Goal: Information Seeking & Learning: Learn about a topic

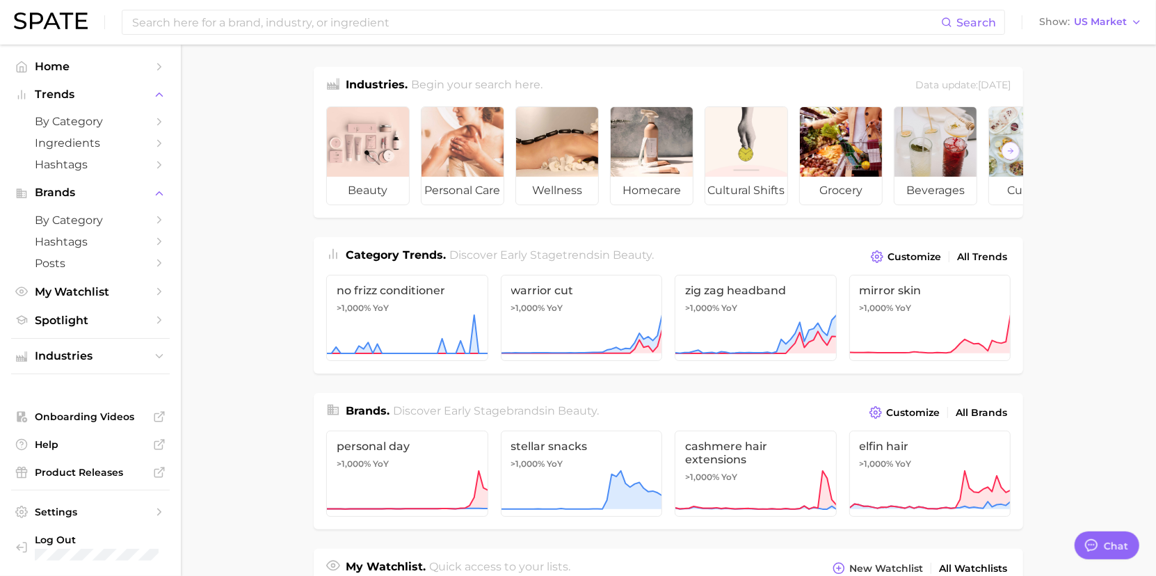
click at [1055, 337] on main "Industries. Begin your search here. Data update: [DATE] beauty personal care we…" at bounding box center [668, 577] width 975 height 1065
click at [69, 239] on span "Hashtags" at bounding box center [90, 241] width 111 height 13
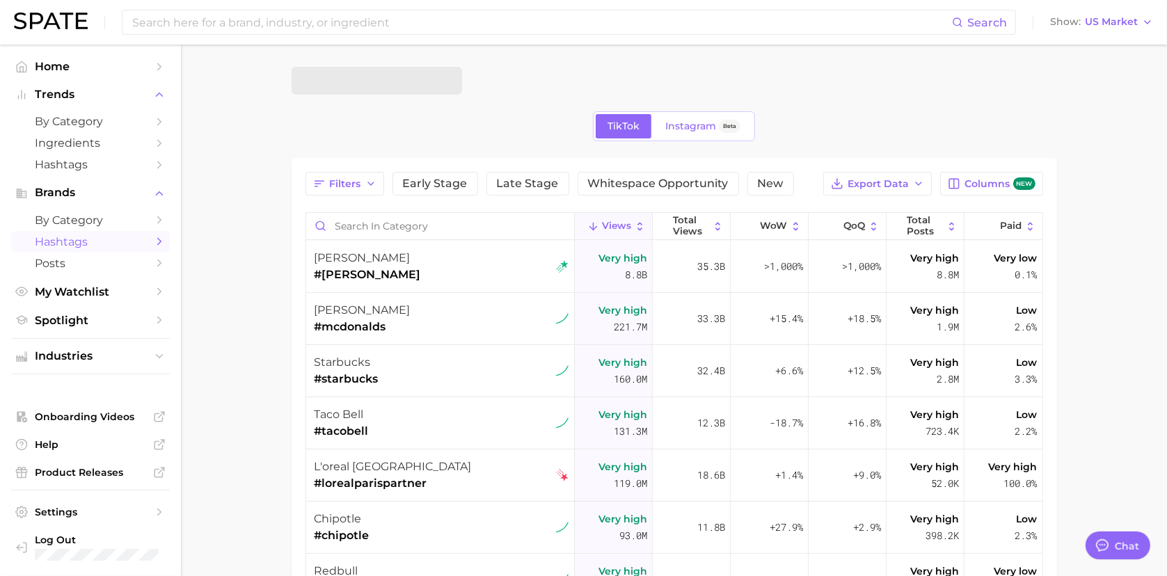
type textarea "x"
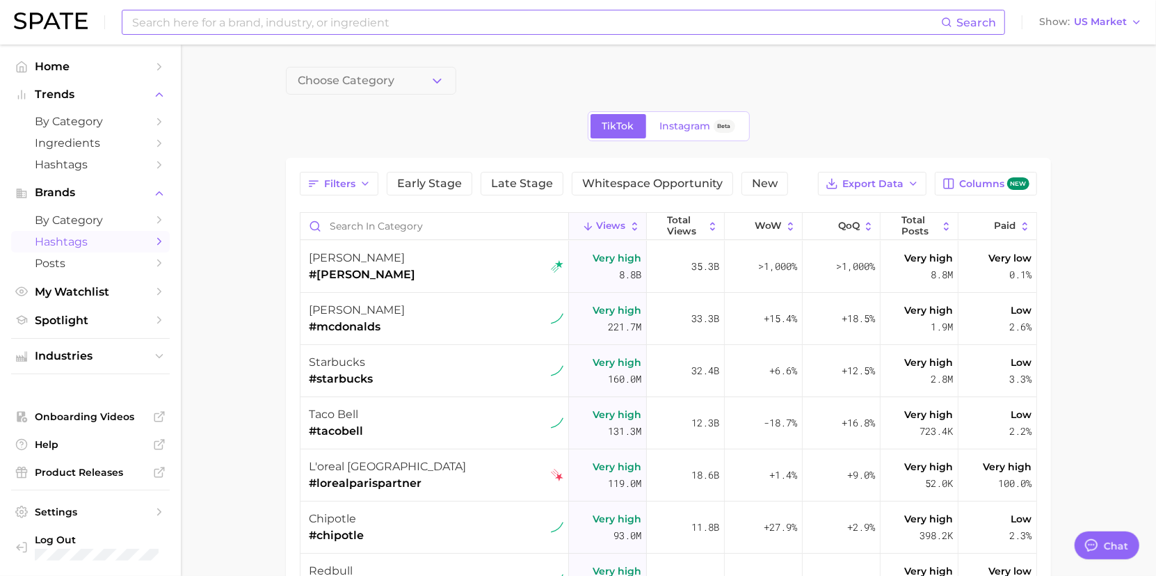
click at [234, 30] on input at bounding box center [536, 22] width 811 height 24
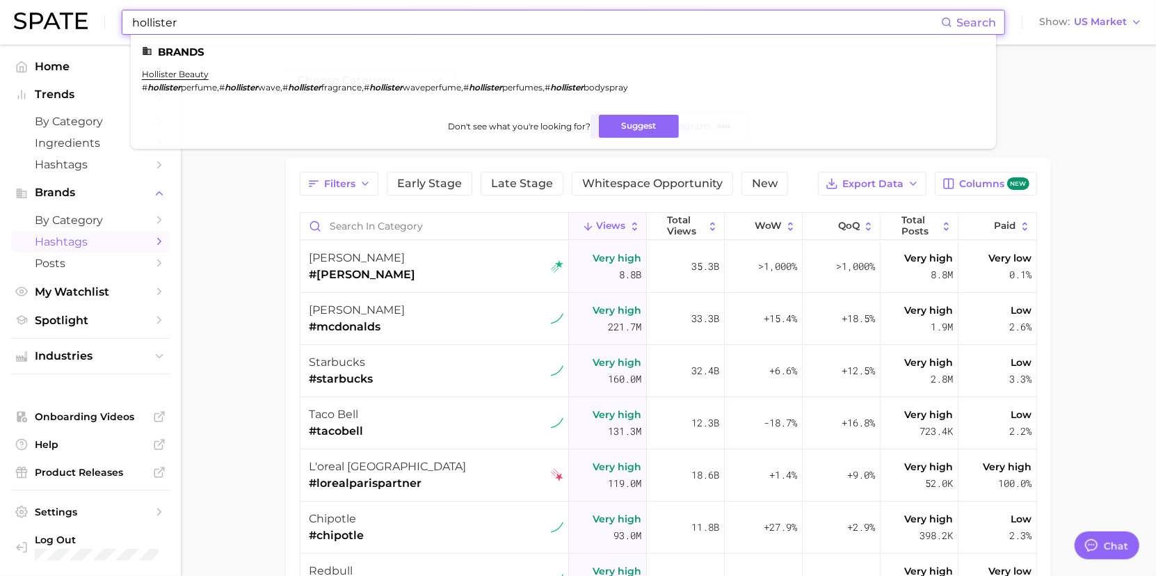
type input "hollister"
click at [230, 73] on li "hollister beauty # hollister perfume , # hollister wave , # hollister fragrance…" at bounding box center [385, 81] width 486 height 24
click at [194, 77] on link "hollister beauty" at bounding box center [175, 74] width 67 height 10
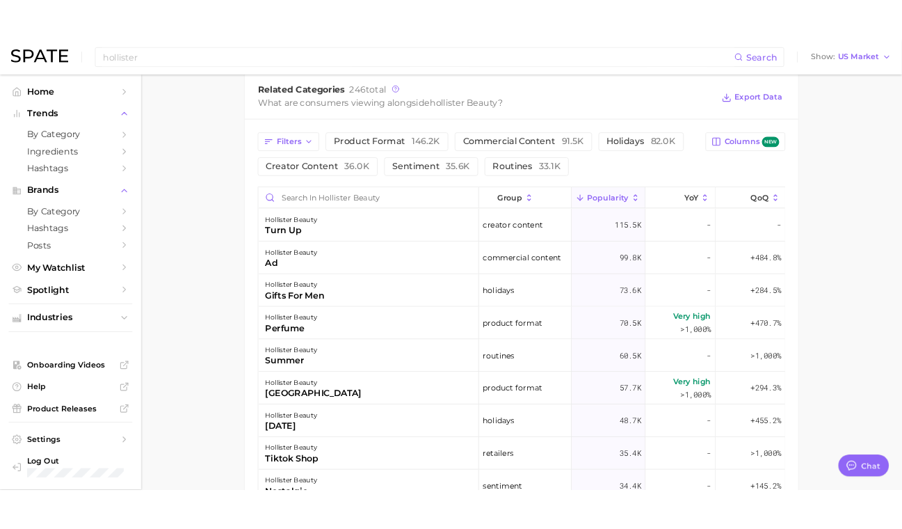
scroll to position [626, 0]
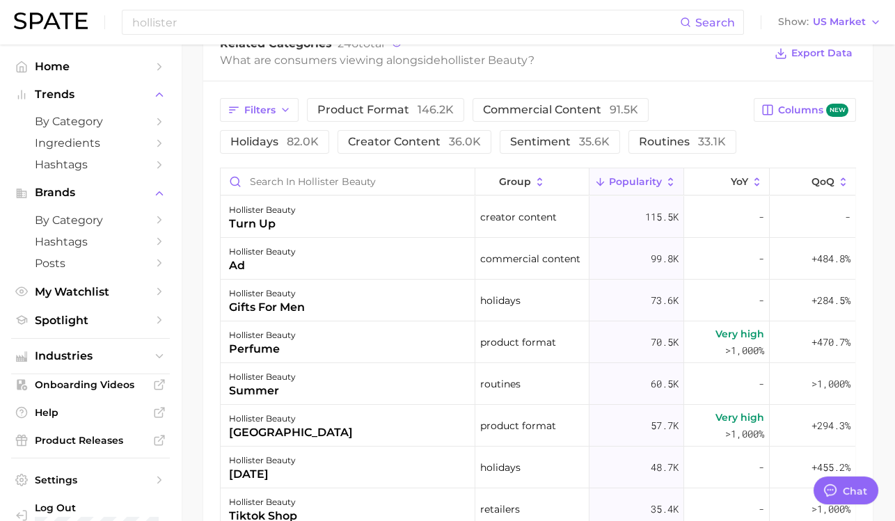
type textarea "x"
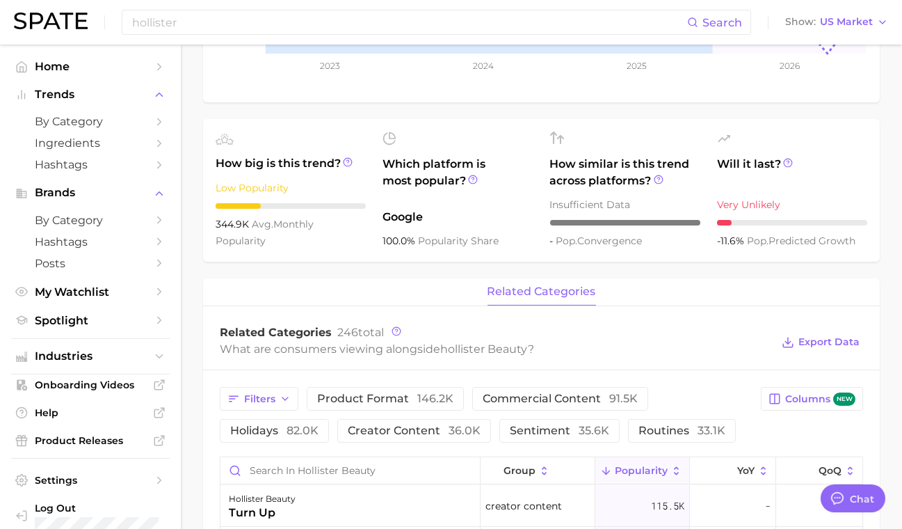
scroll to position [278, 0]
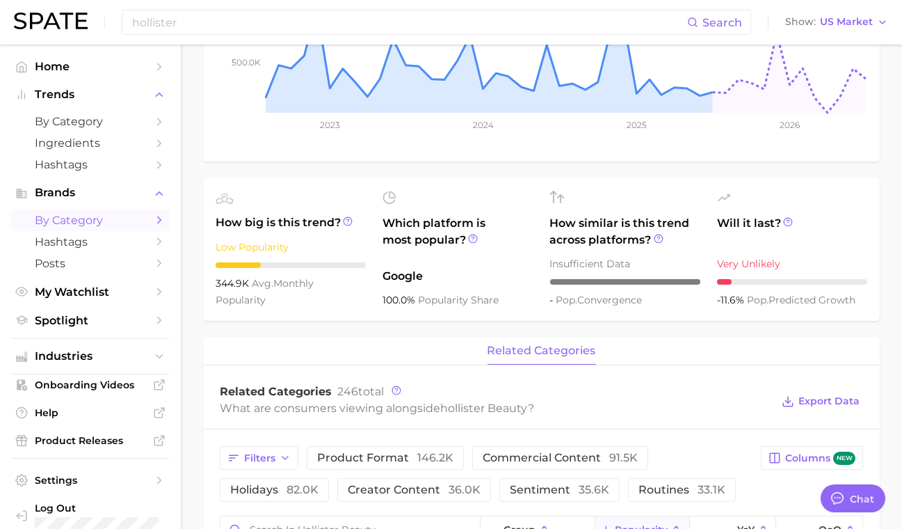
click at [77, 226] on span "by Category" at bounding box center [90, 220] width 111 height 13
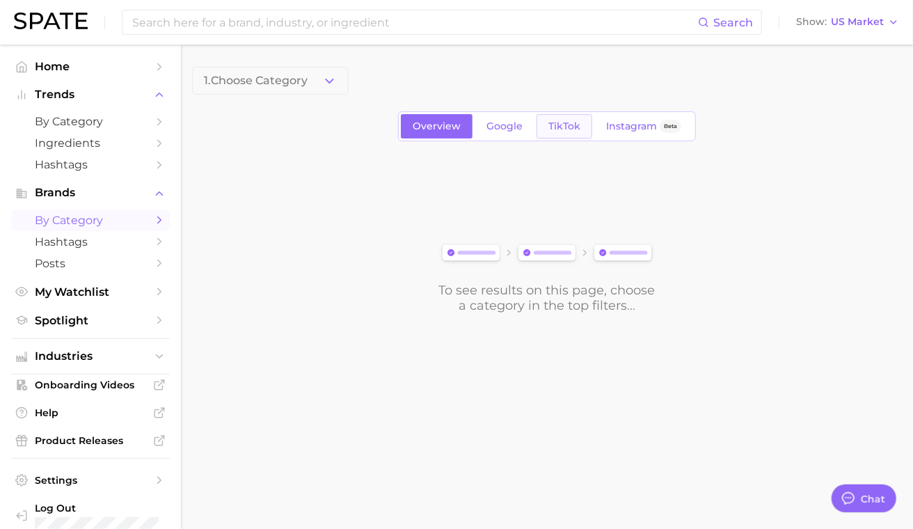
click at [572, 125] on span "TikTok" at bounding box center [564, 126] width 32 height 12
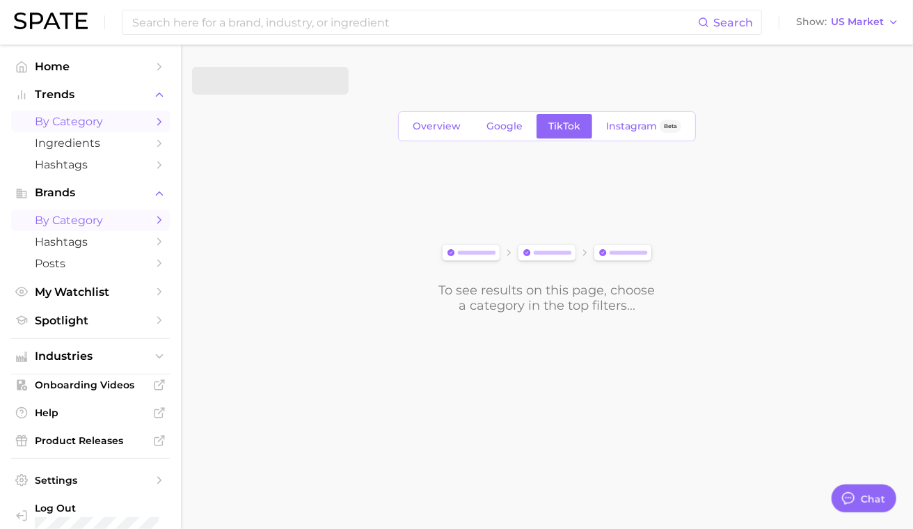
click at [45, 118] on span "by Category" at bounding box center [90, 121] width 111 height 13
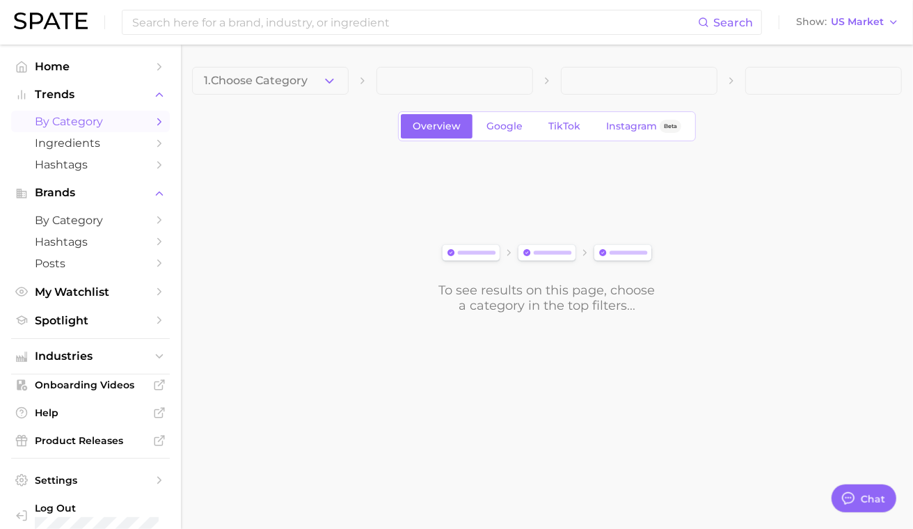
click at [515, 328] on main "1. Choose Category Overview Google TikTok Instagram Beta To see results on this…" at bounding box center [547, 214] width 732 height 338
click at [115, 339] on ul "Home Trends by Category Ingredients Hashtags Brands by Category Hashtags Posts …" at bounding box center [90, 294] width 159 height 477
click at [115, 333] on ul "Home Trends by Category Ingredients Hashtags Brands by Category Hashtags Posts …" at bounding box center [90, 294] width 159 height 477
click at [105, 326] on span "Spotlight" at bounding box center [90, 320] width 111 height 13
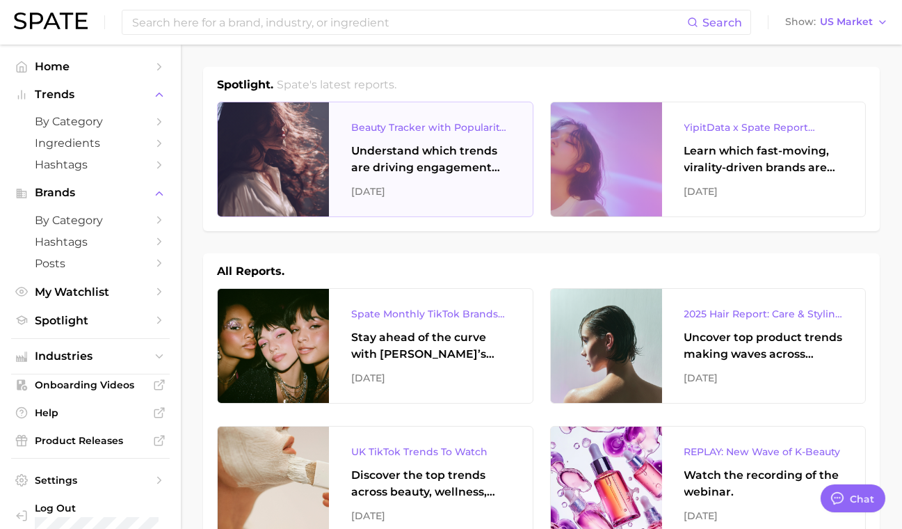
click at [425, 132] on div "Beauty Tracker with Popularity Index" at bounding box center [430, 127] width 159 height 17
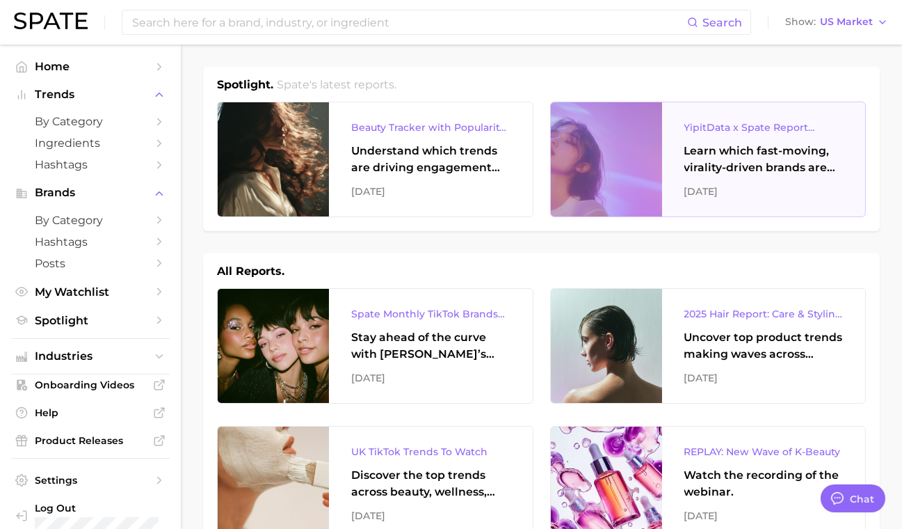
click at [740, 166] on div "Learn which fast-moving, virality-driven brands are leading the pack, the risks…" at bounding box center [764, 159] width 159 height 33
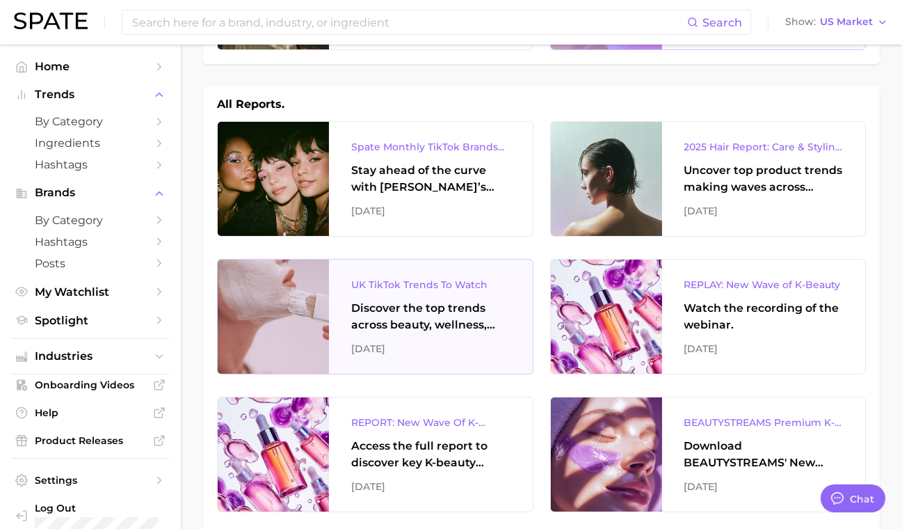
scroll to position [209, 0]
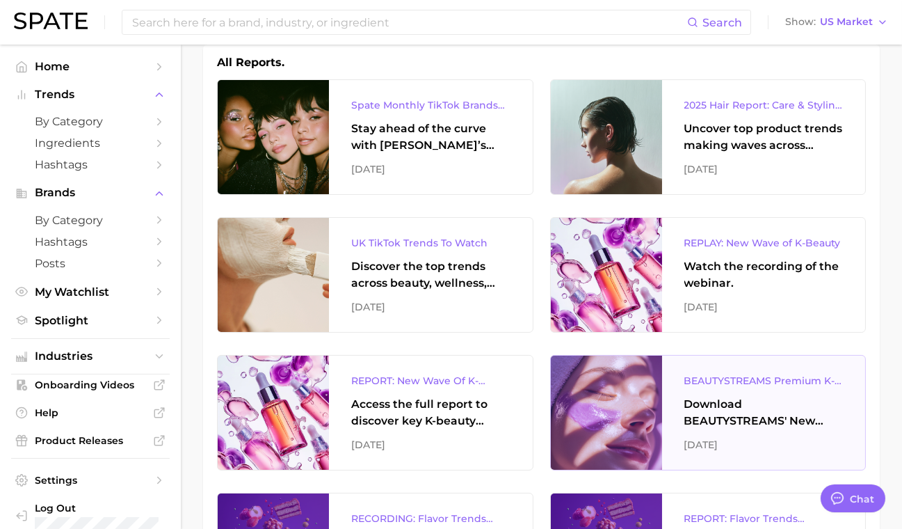
click at [755, 396] on div "Download BEAUTYSTREAMS' New Wave of K-beauty Report." at bounding box center [764, 412] width 159 height 33
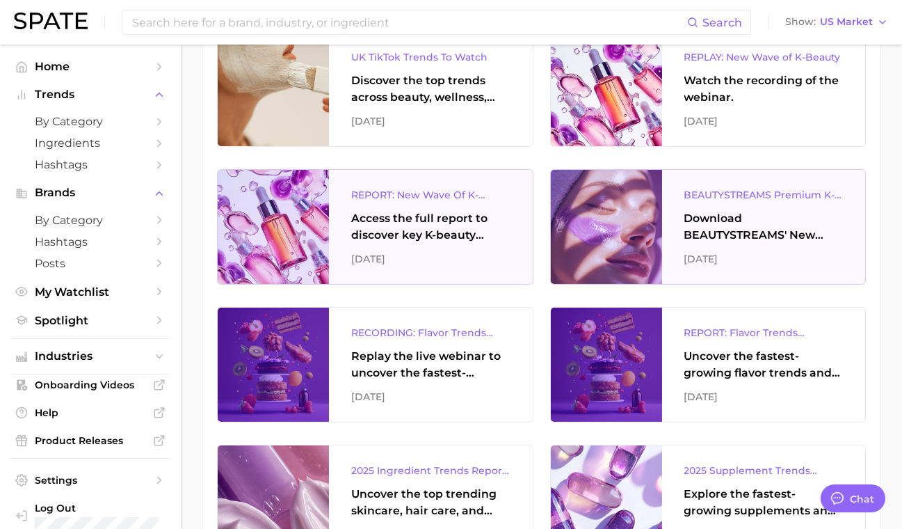
scroll to position [417, 0]
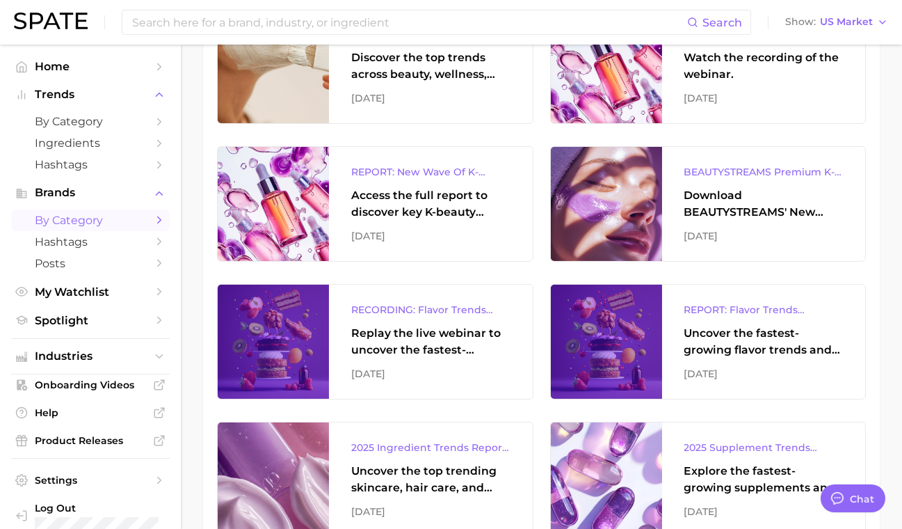
click at [98, 216] on span "by Category" at bounding box center [90, 220] width 111 height 13
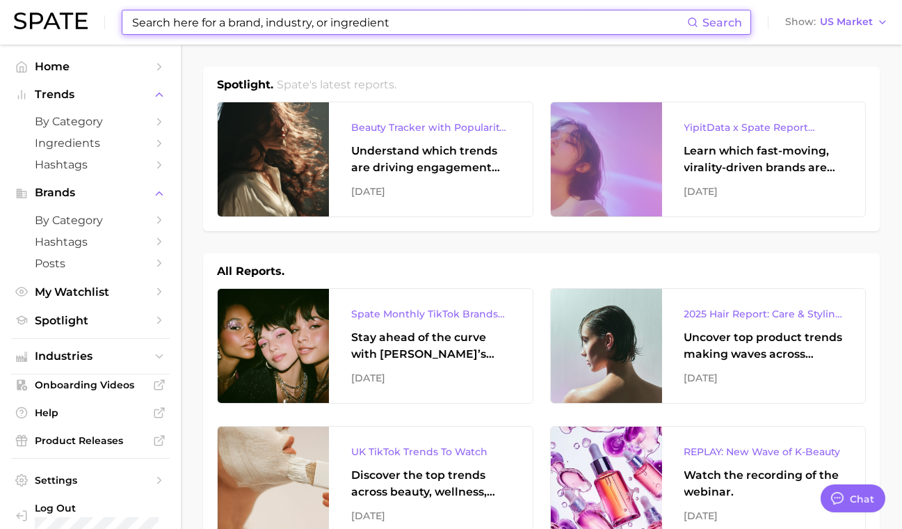
click at [346, 24] on input at bounding box center [409, 22] width 557 height 24
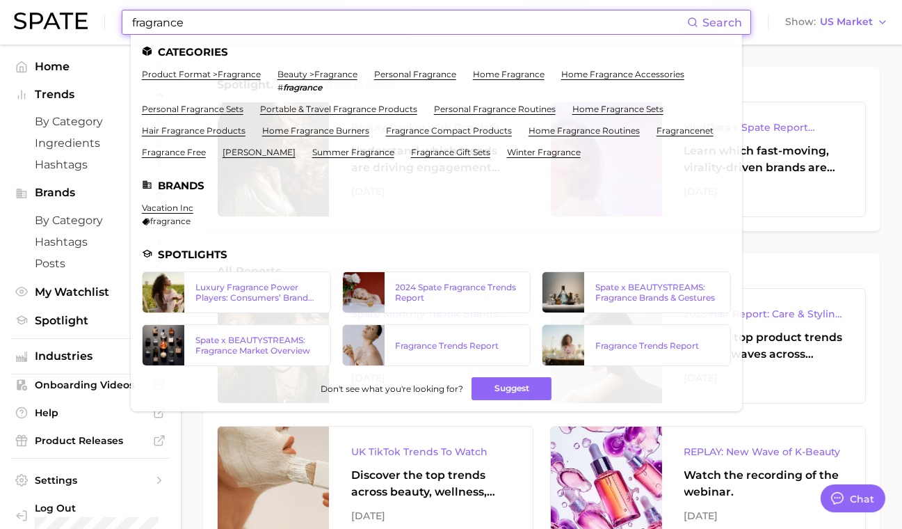
type input "fragrance"
click at [713, 19] on span "Search" at bounding box center [723, 22] width 40 height 13
click at [724, 19] on span "Search" at bounding box center [723, 22] width 40 height 13
click at [226, 295] on div "Luxury Fragrance Power Players: Consumers’ Brand Favorites" at bounding box center [258, 292] width 124 height 21
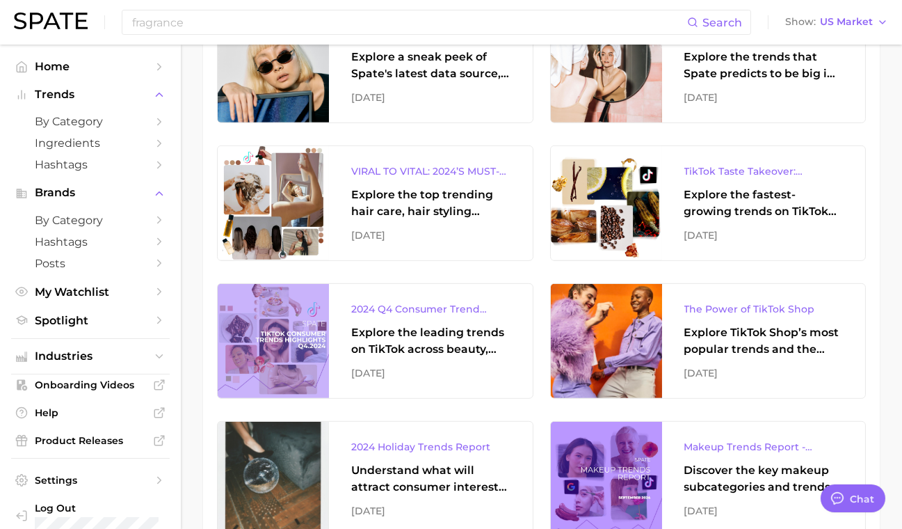
scroll to position [1531, 0]
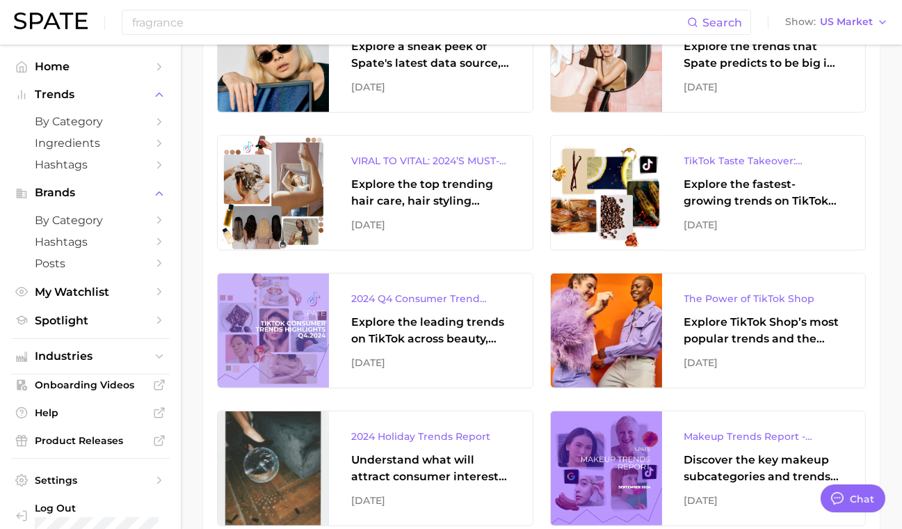
type textarea "x"
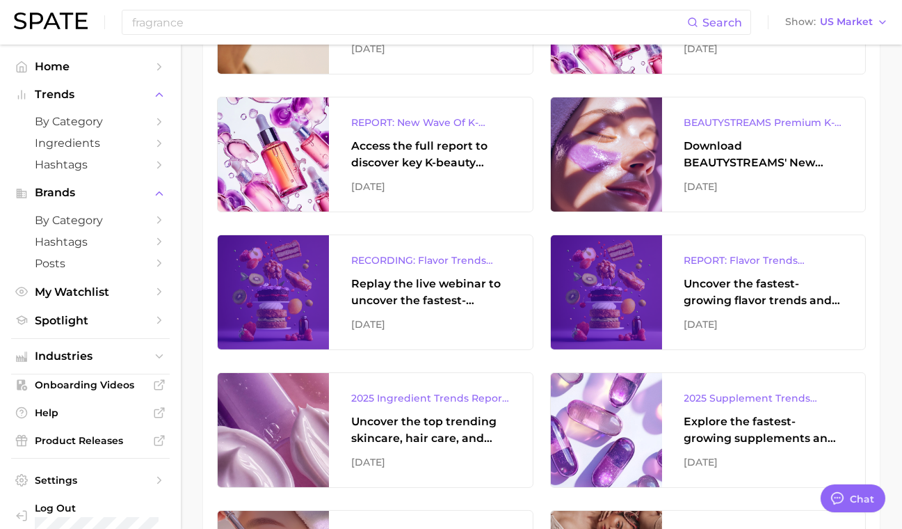
scroll to position [417, 0]
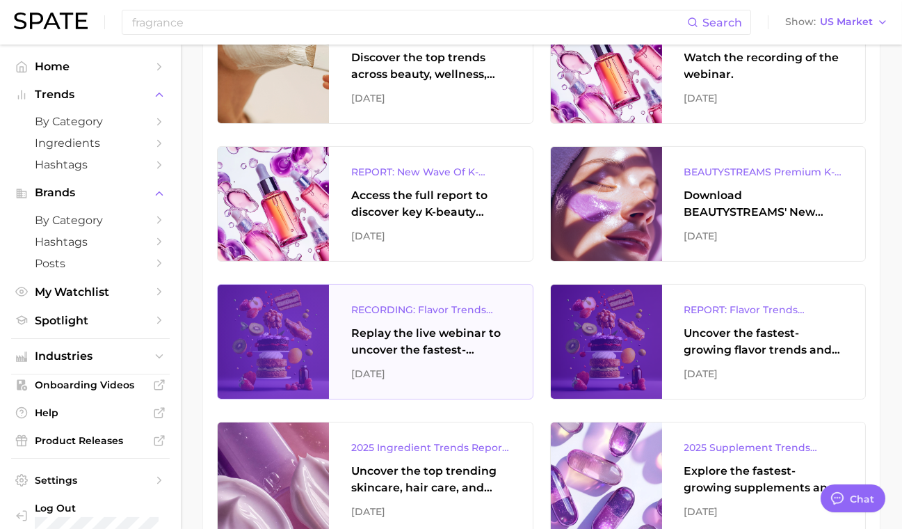
click at [440, 338] on div "Replay the live webinar to uncover the fastest-growing flavor trends and what t…" at bounding box center [430, 341] width 159 height 33
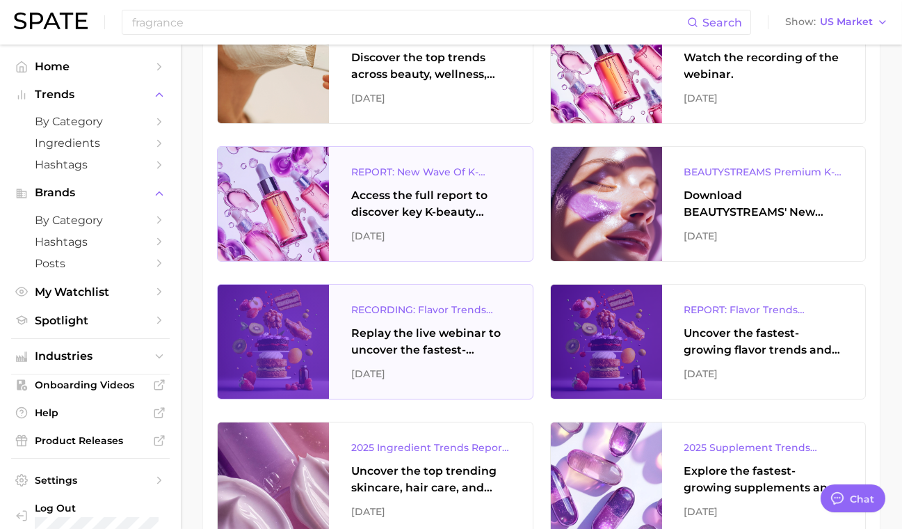
scroll to position [348, 0]
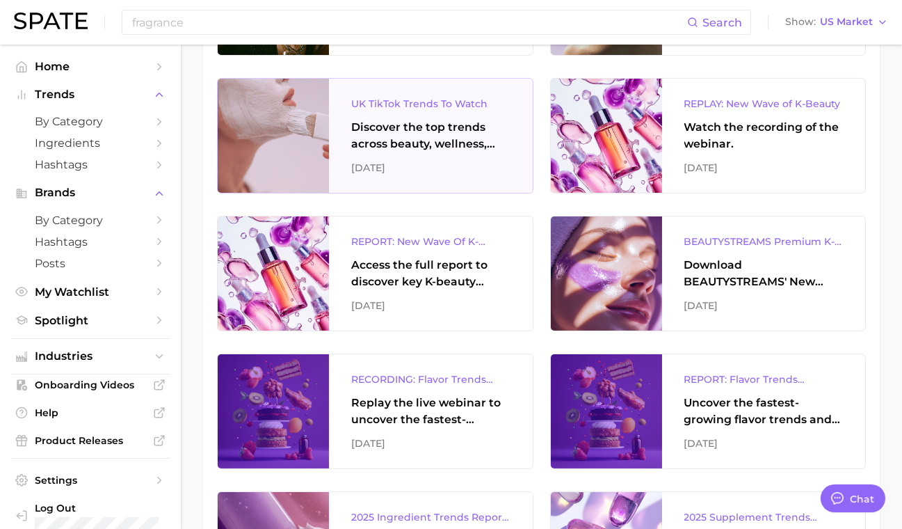
click at [426, 131] on div "Discover the top trends across beauty, wellness, and personal care on TikTok [G…" at bounding box center [430, 135] width 159 height 33
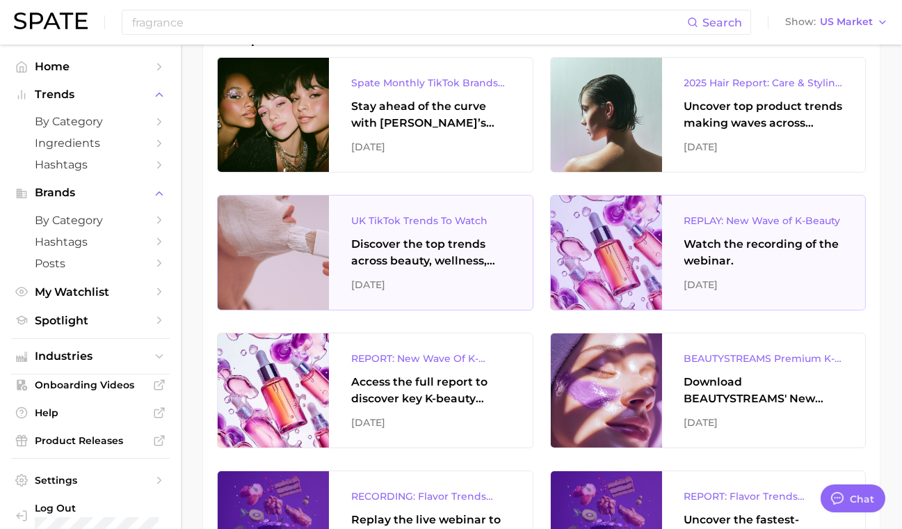
scroll to position [139, 0]
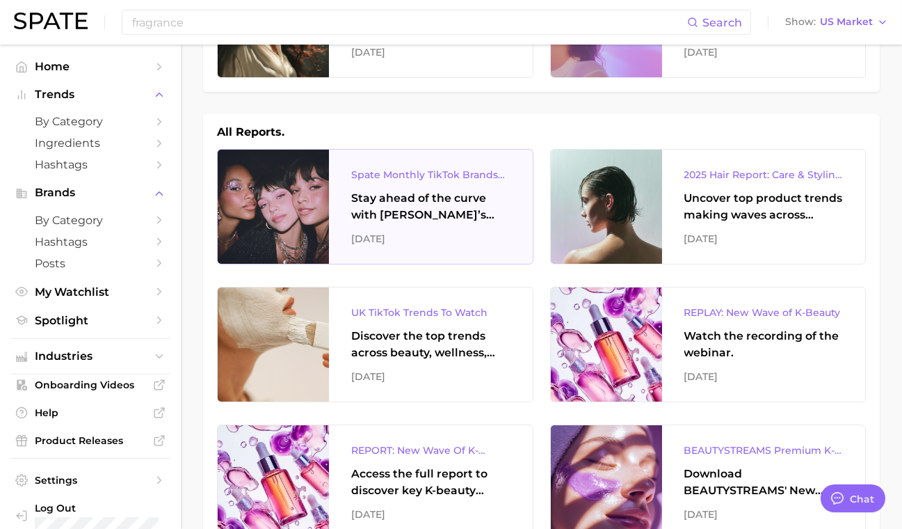
click at [438, 212] on div "Stay ahead of the curve with [PERSON_NAME]’s latest monthly tracker, spotlighti…" at bounding box center [430, 206] width 159 height 33
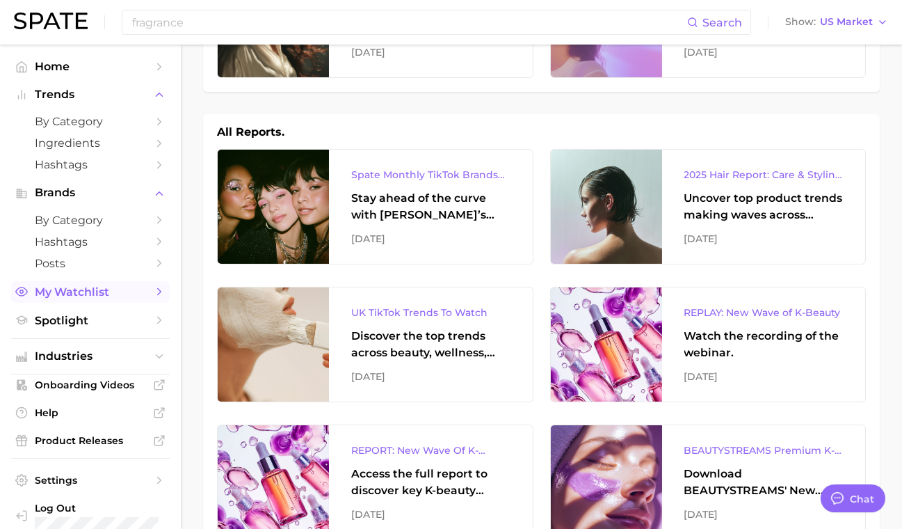
click at [73, 293] on span "My Watchlist" at bounding box center [90, 291] width 111 height 13
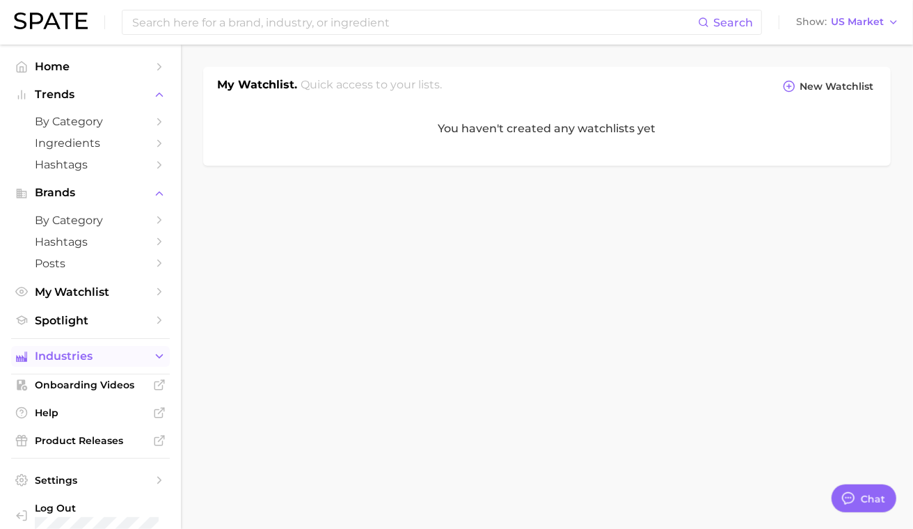
click at [66, 356] on span "Industries" at bounding box center [90, 356] width 111 height 13
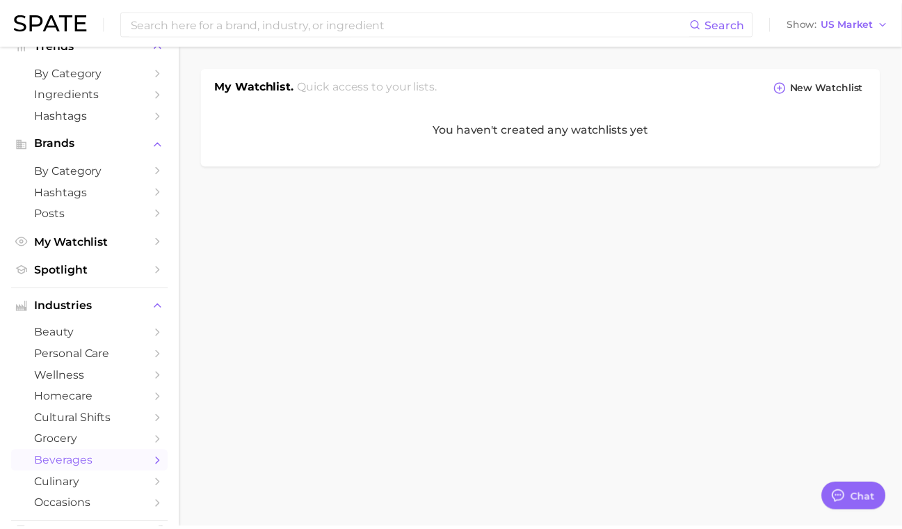
scroll to position [70, 0]
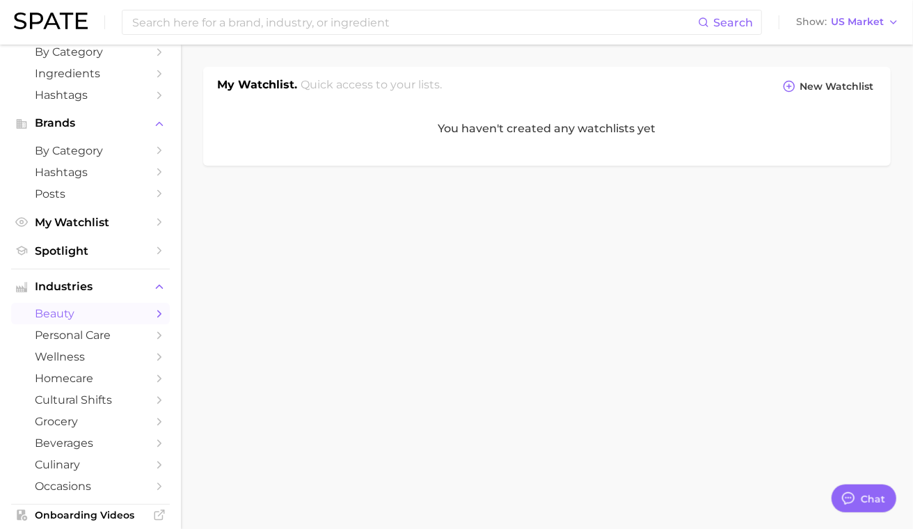
click at [108, 317] on span "beauty" at bounding box center [90, 313] width 111 height 13
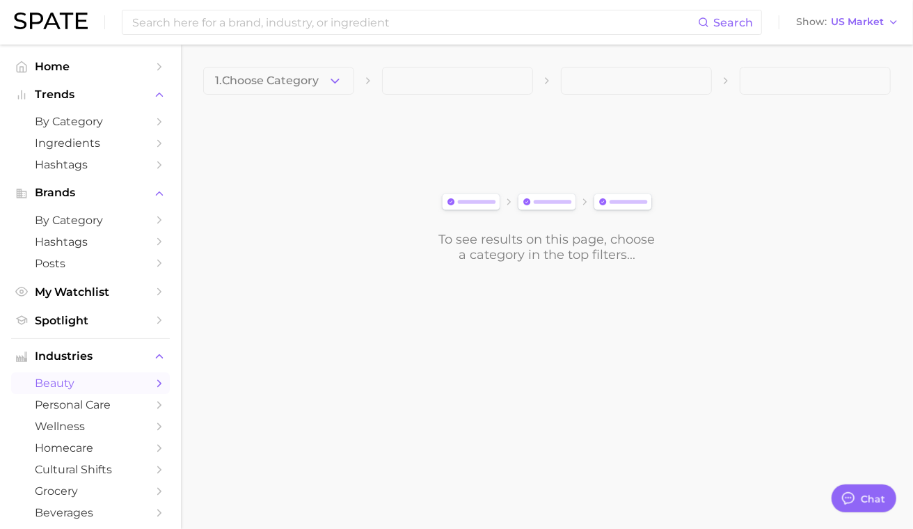
click at [158, 384] on polyline "Sidebar" at bounding box center [159, 383] width 3 height 6
click at [319, 79] on span "1. Choose Category" at bounding box center [267, 80] width 104 height 13
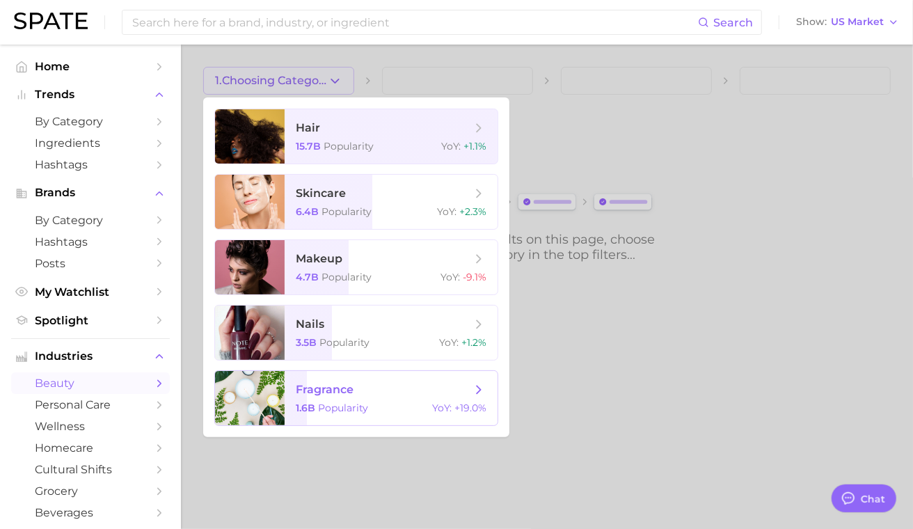
click at [287, 396] on span "fragrance 1.6b Popularity YoY : +19.0%" at bounding box center [391, 398] width 213 height 54
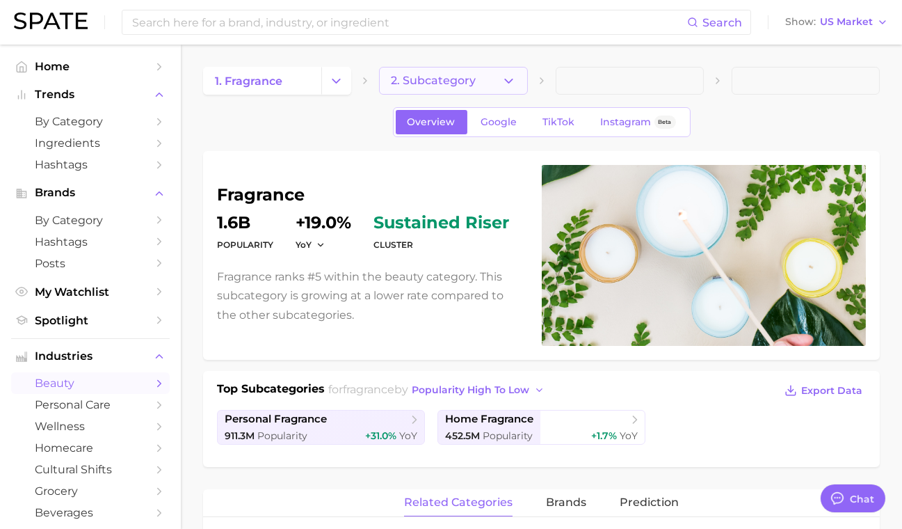
click at [516, 84] on icon "button" at bounding box center [509, 81] width 15 height 15
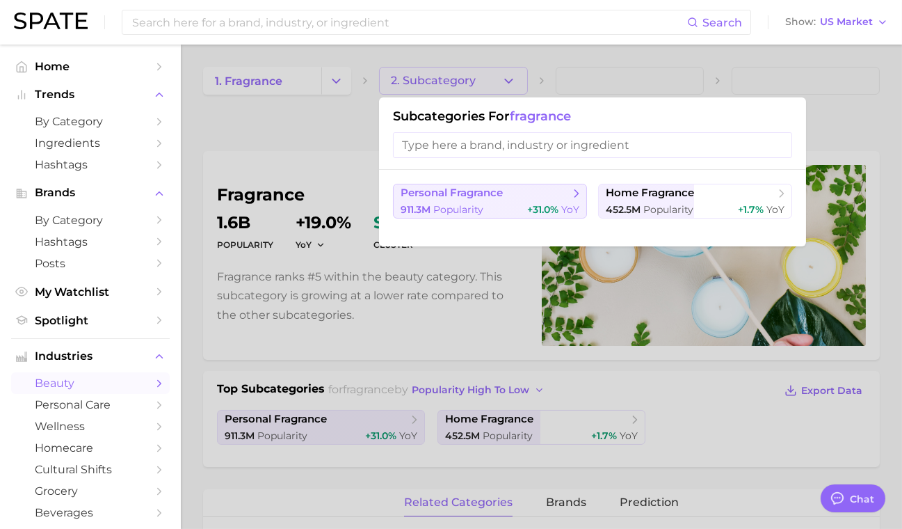
click at [495, 213] on div "911.3m Popularity +31.0% YoY" at bounding box center [490, 209] width 179 height 13
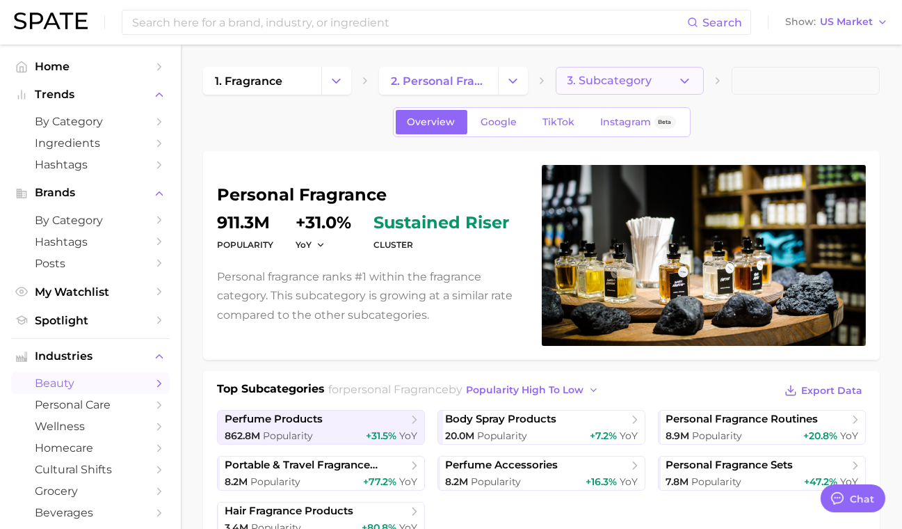
click at [644, 87] on button "3. Subcategory" at bounding box center [630, 81] width 148 height 28
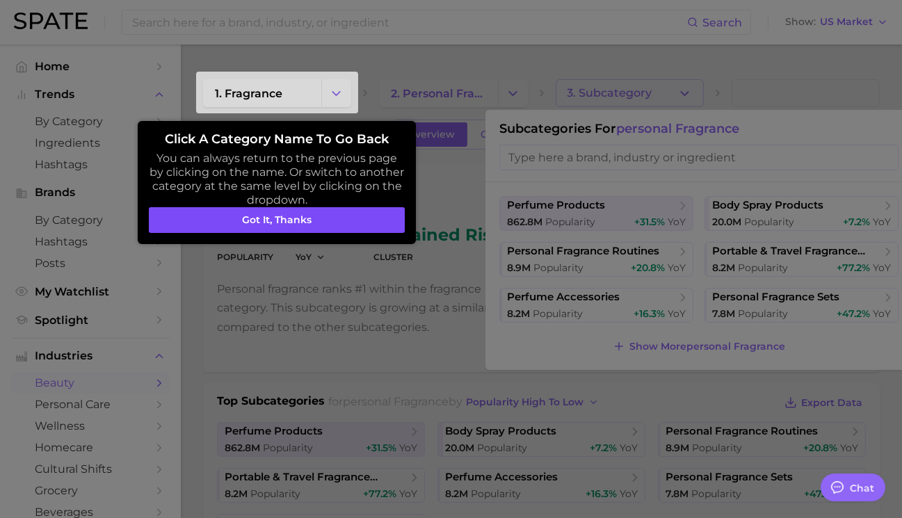
click at [362, 217] on button "Got it, thanks" at bounding box center [277, 220] width 256 height 26
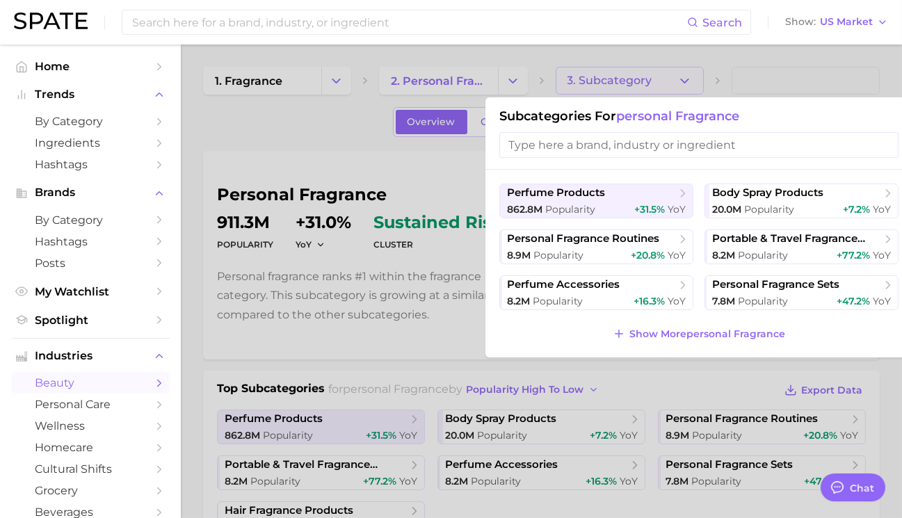
click at [784, 78] on div at bounding box center [451, 259] width 902 height 518
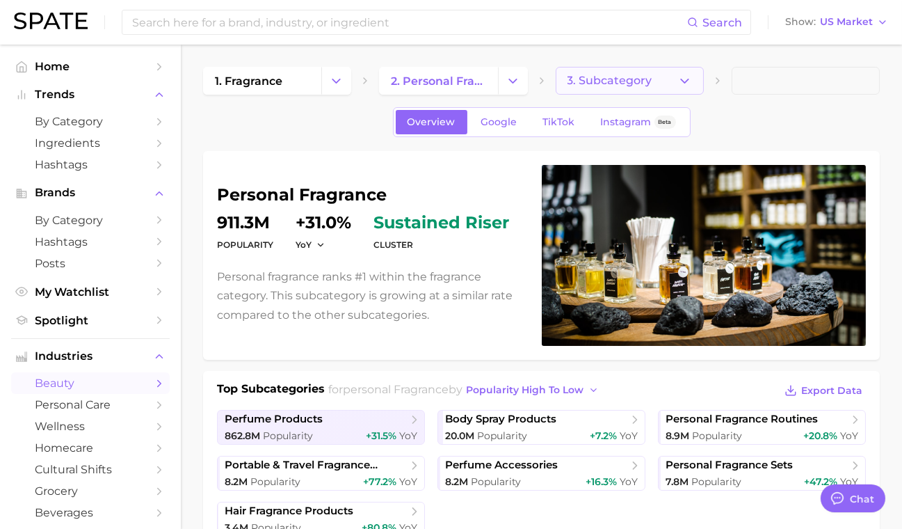
click at [694, 79] on button "3. Subcategory" at bounding box center [630, 81] width 148 height 28
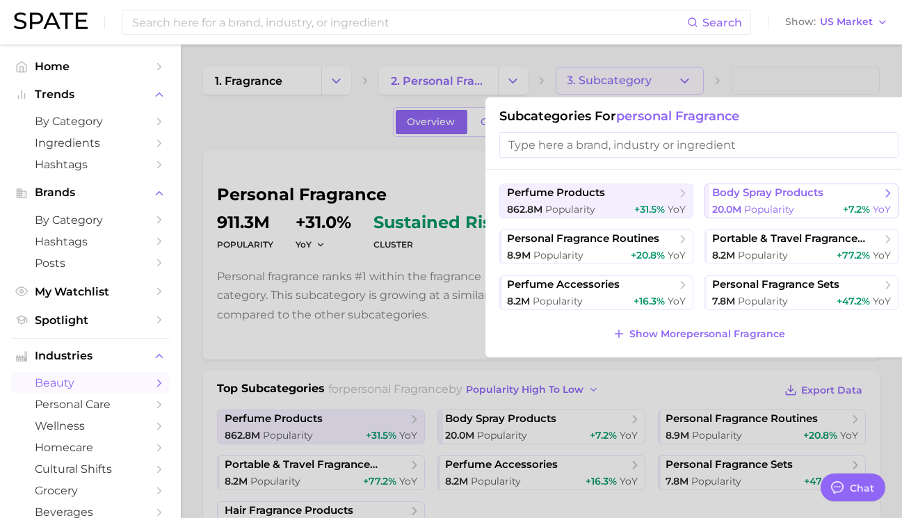
click at [781, 201] on button "body spray products 20.0m Popularity +7.2% YoY" at bounding box center [802, 201] width 194 height 35
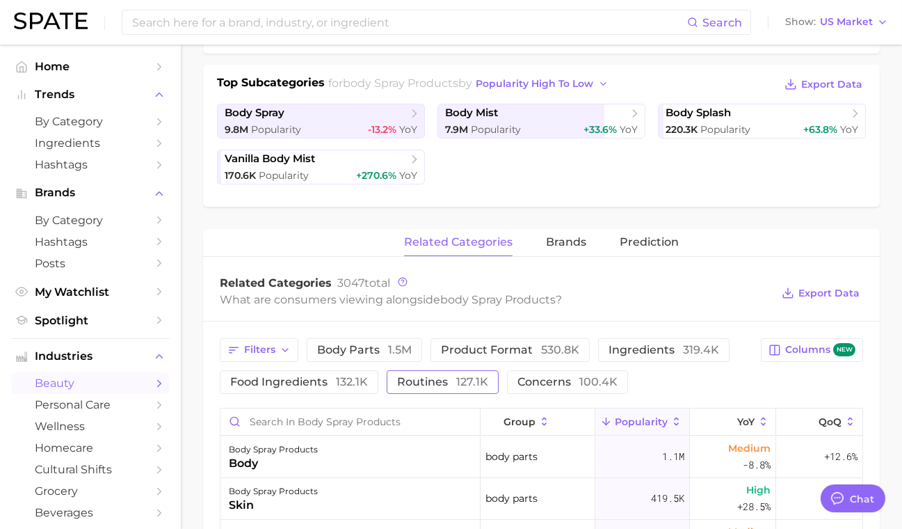
scroll to position [348, 0]
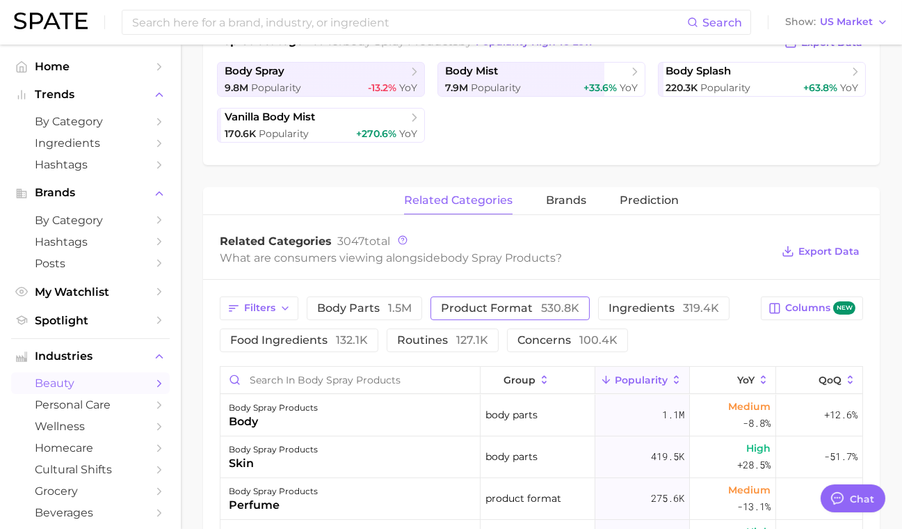
click at [506, 305] on span "product format 530.8k" at bounding box center [510, 308] width 138 height 11
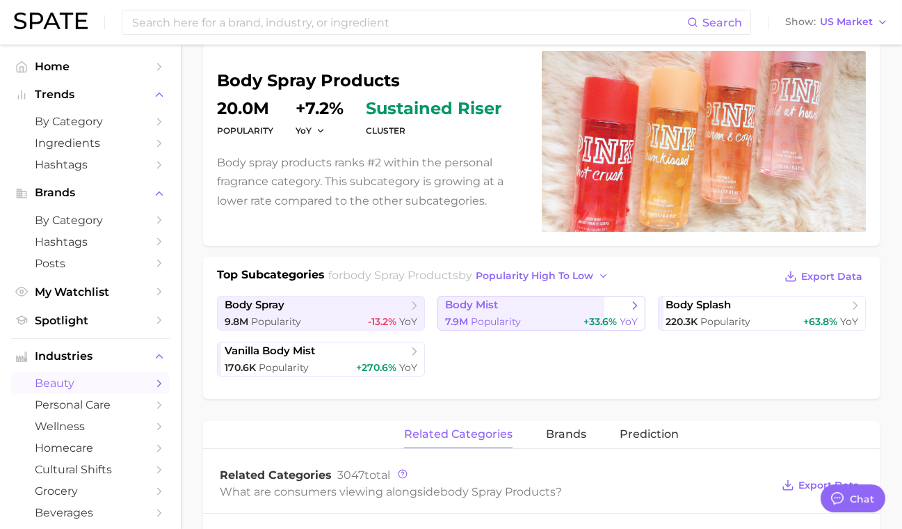
scroll to position [0, 0]
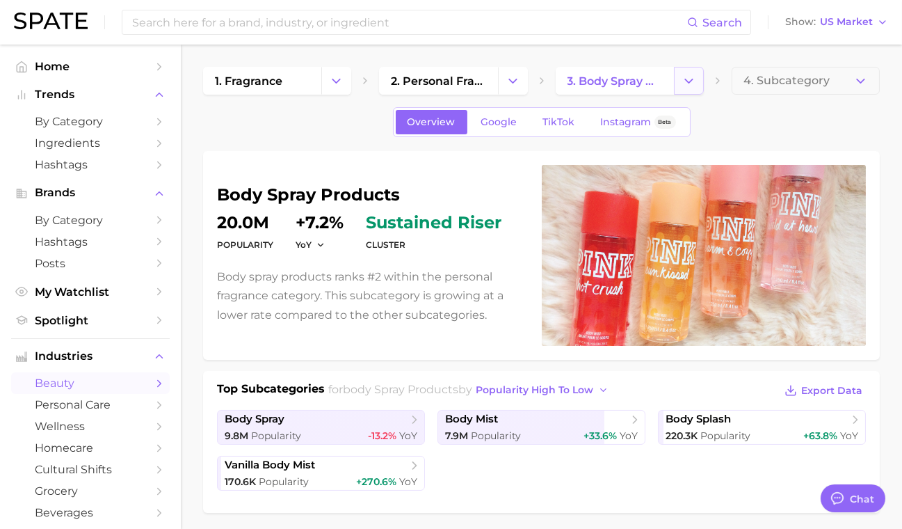
click at [686, 83] on icon "Change Category" at bounding box center [689, 81] width 15 height 15
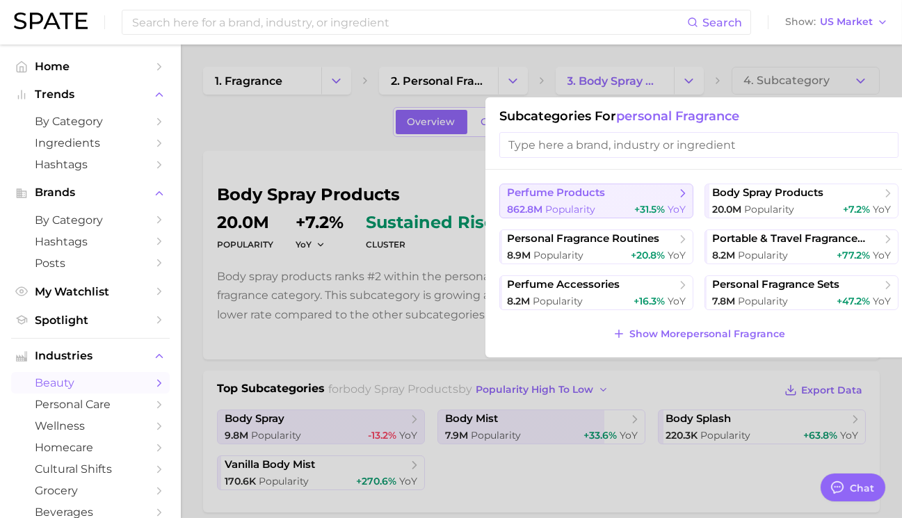
click at [658, 203] on span "+31.5%" at bounding box center [650, 209] width 31 height 13
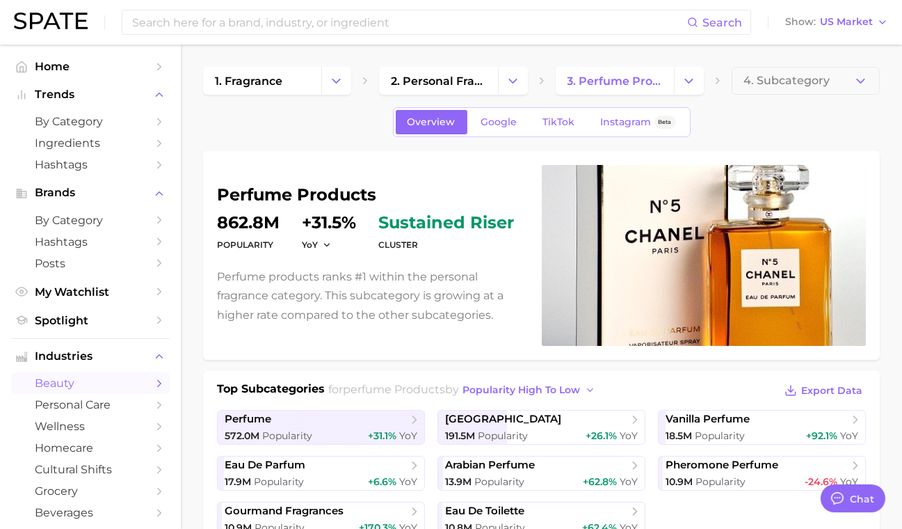
click at [543, 88] on div "1. fragrance 2. personal fragrance 3. perfume products 4. Subcategory" at bounding box center [541, 81] width 677 height 28
click at [775, 81] on span "4. Subcategory" at bounding box center [787, 80] width 86 height 13
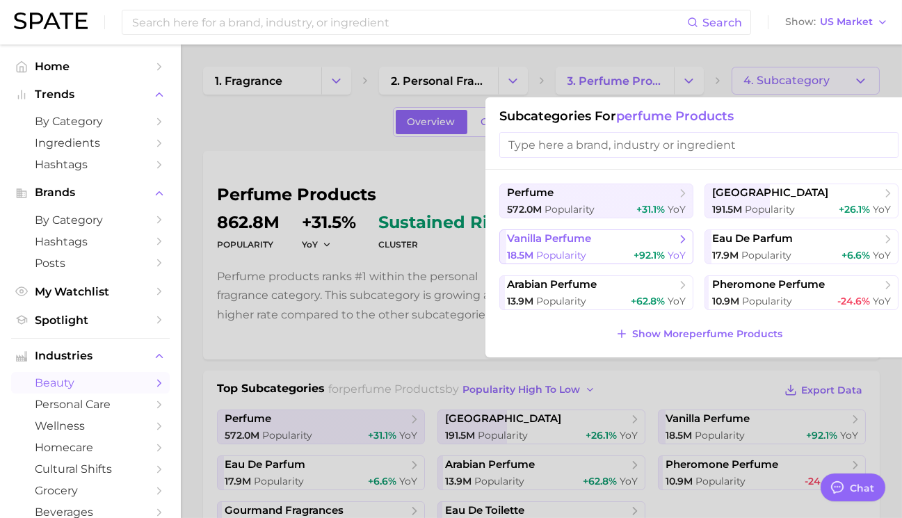
click at [605, 257] on div "18.5m Popularity +92.1% YoY" at bounding box center [596, 255] width 179 height 13
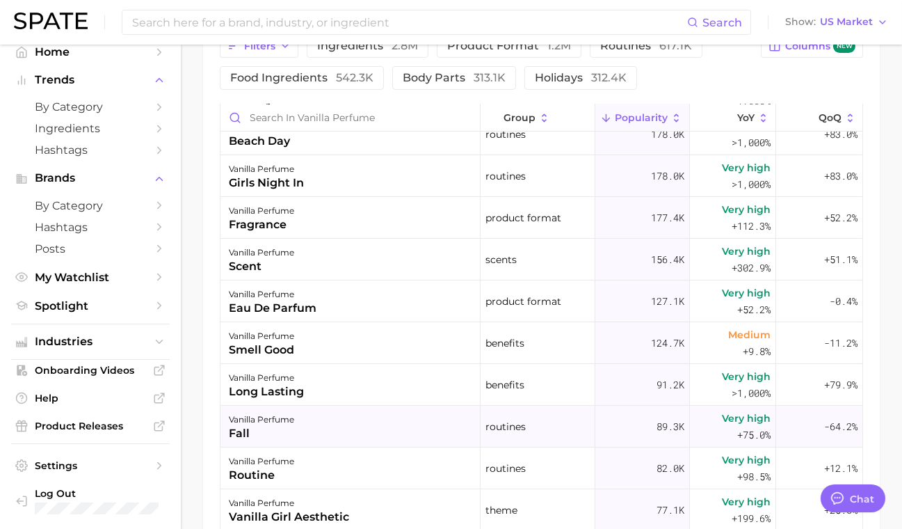
scroll to position [348, 0]
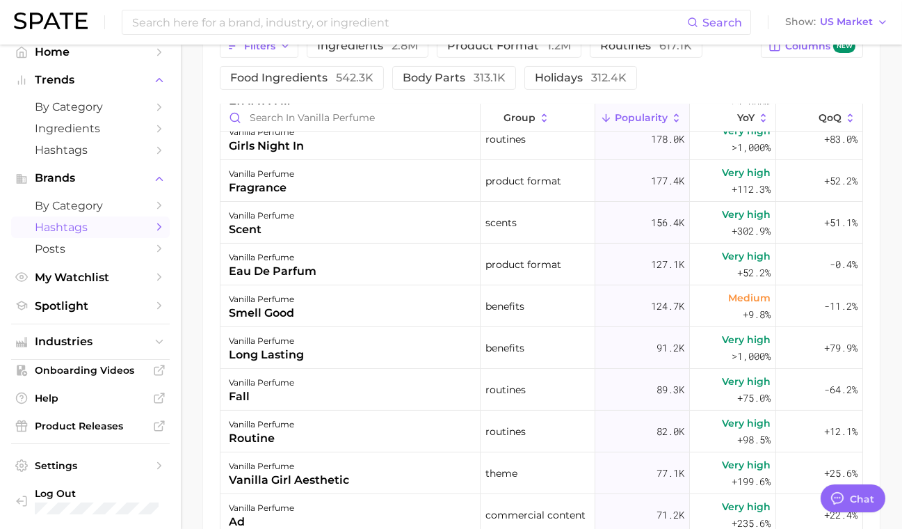
click at [81, 231] on span "Hashtags" at bounding box center [90, 227] width 111 height 13
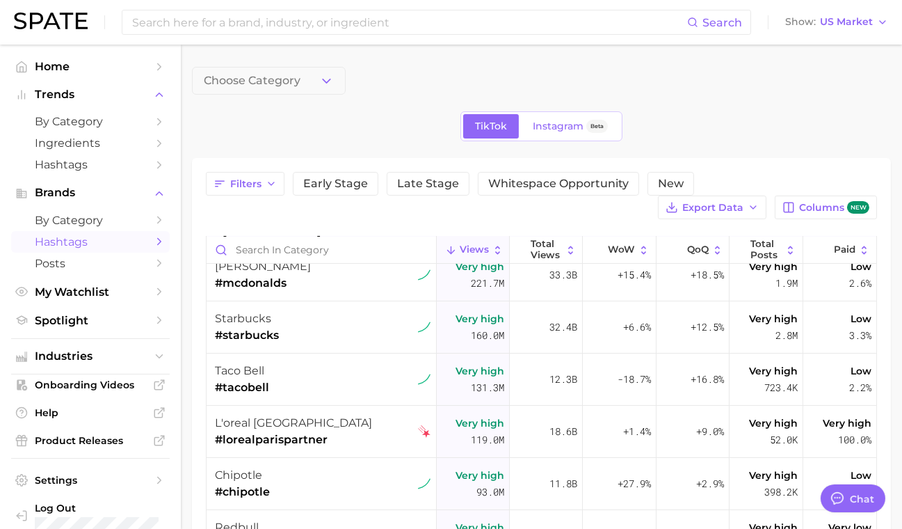
scroll to position [209, 0]
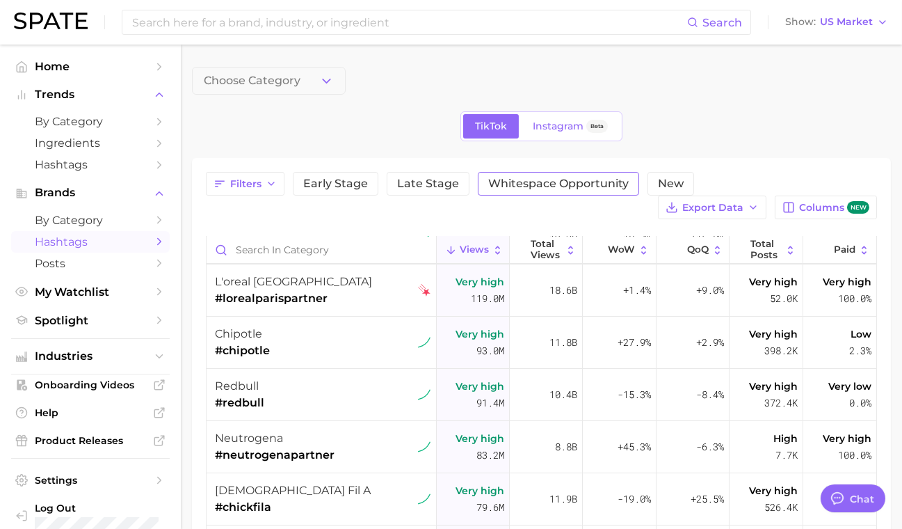
click at [547, 178] on span "Whitespace Opportunity" at bounding box center [558, 183] width 141 height 11
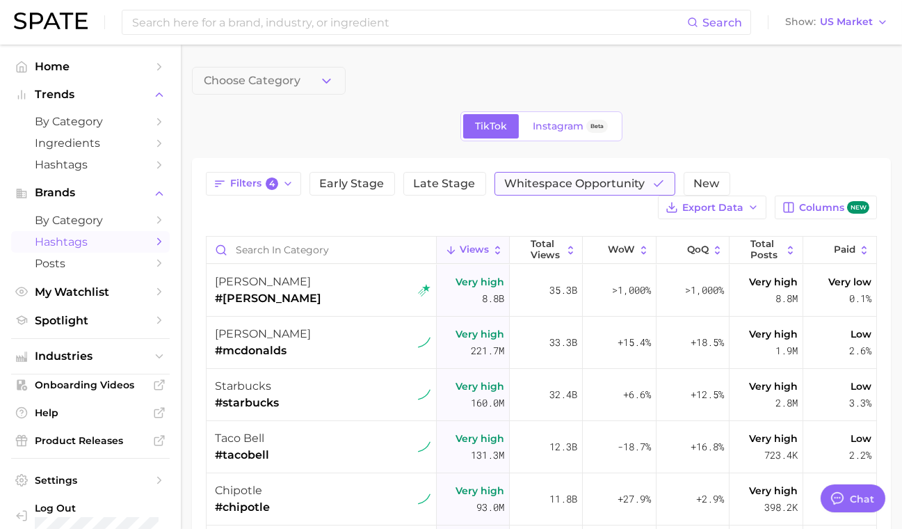
click at [571, 184] on span "Whitespace Opportunity" at bounding box center [575, 183] width 141 height 11
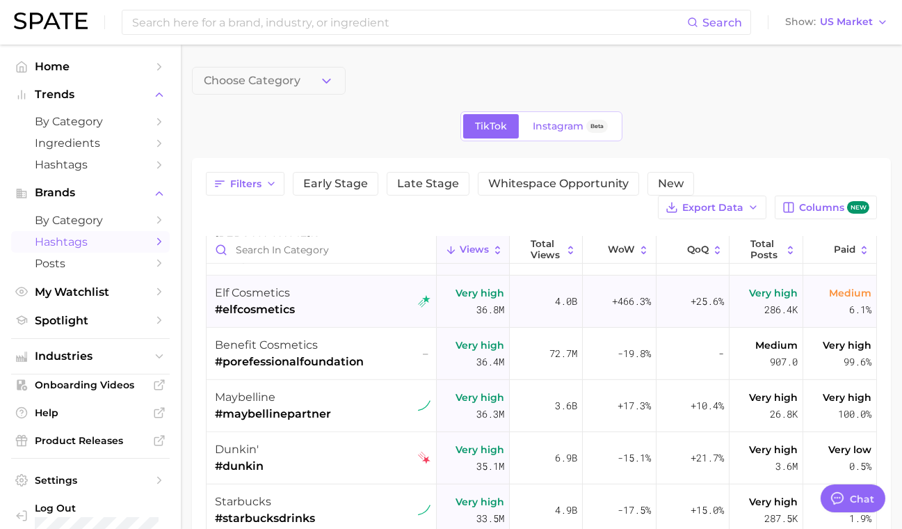
scroll to position [1948, 0]
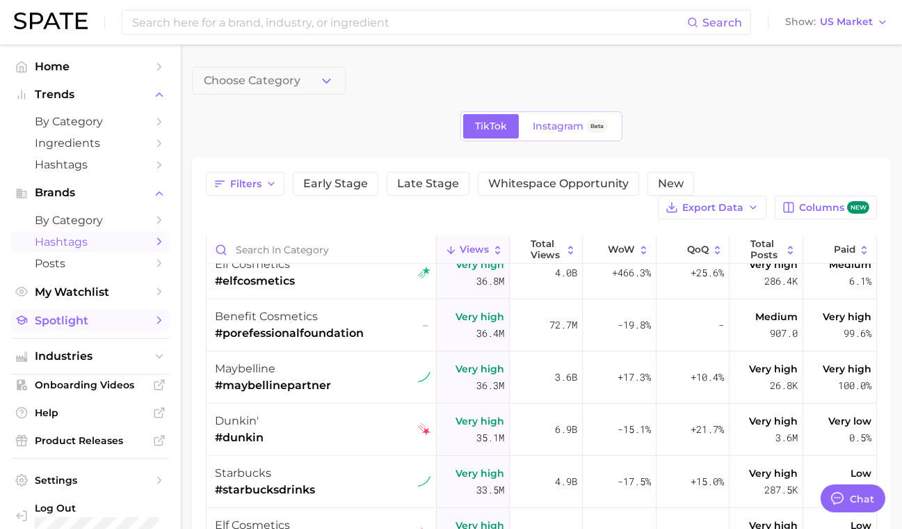
click at [74, 331] on link "Spotlight" at bounding box center [90, 321] width 159 height 22
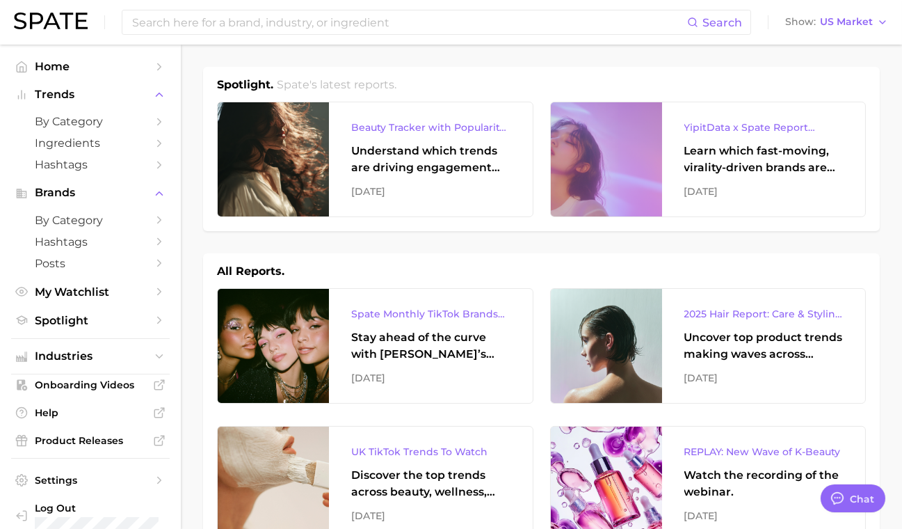
click at [57, 79] on ul "Home Trends by Category Ingredients Hashtags Brands by Category Hashtags Posts …" at bounding box center [90, 194] width 159 height 276
click at [58, 70] on span "Home" at bounding box center [90, 66] width 111 height 13
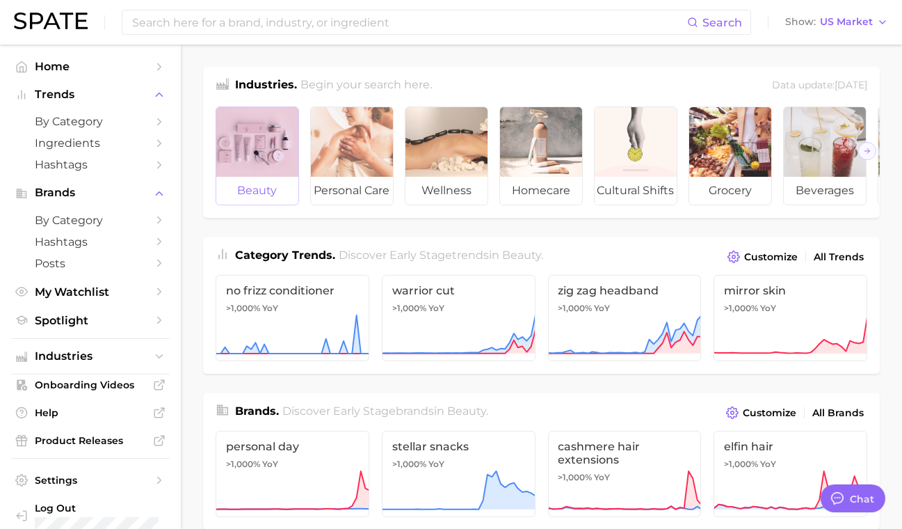
click at [247, 157] on div at bounding box center [257, 142] width 82 height 70
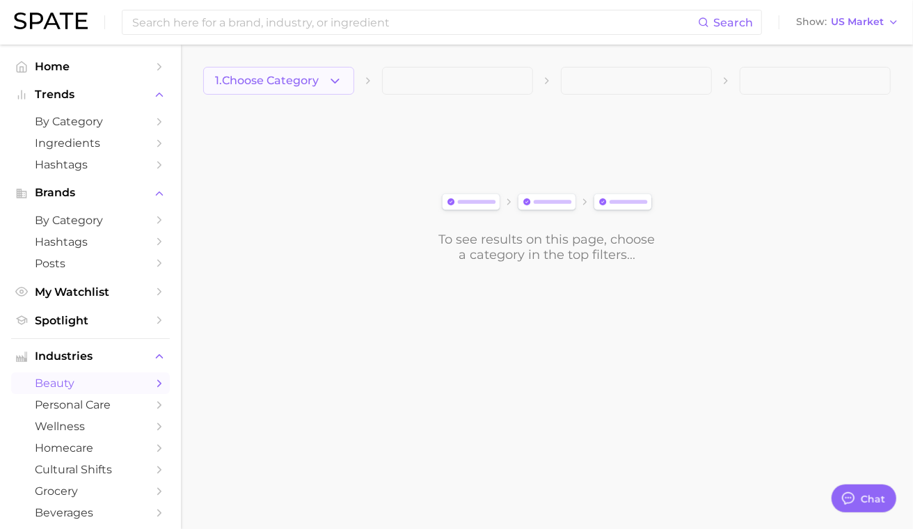
click at [343, 86] on button "1. Choose Category" at bounding box center [278, 81] width 151 height 28
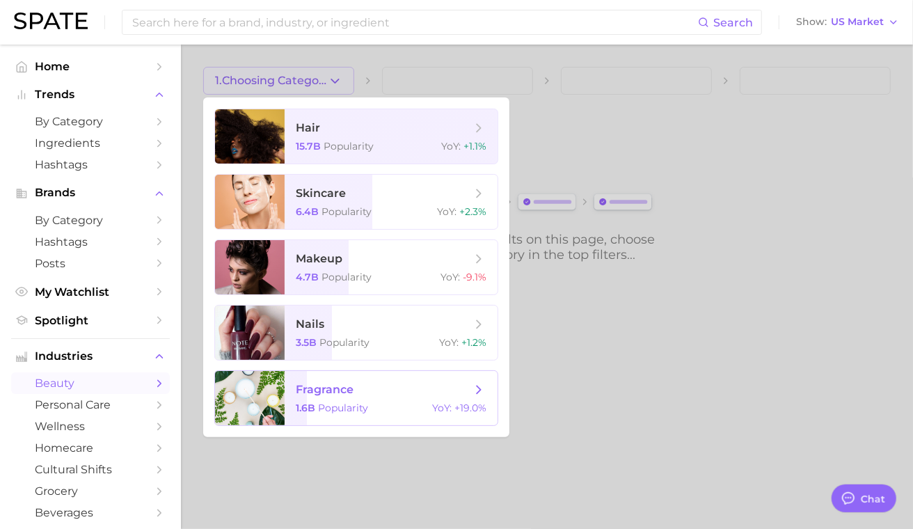
click at [318, 394] on span "fragrance" at bounding box center [325, 389] width 58 height 13
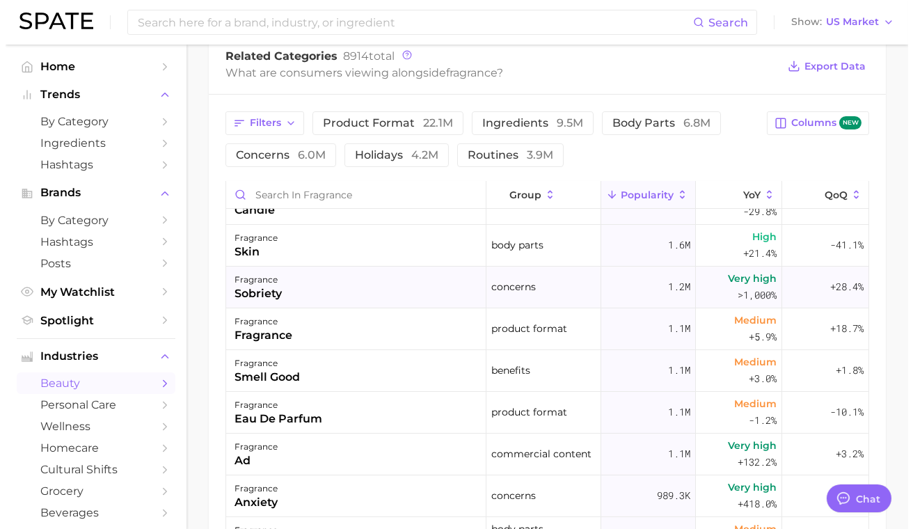
scroll to position [278, 0]
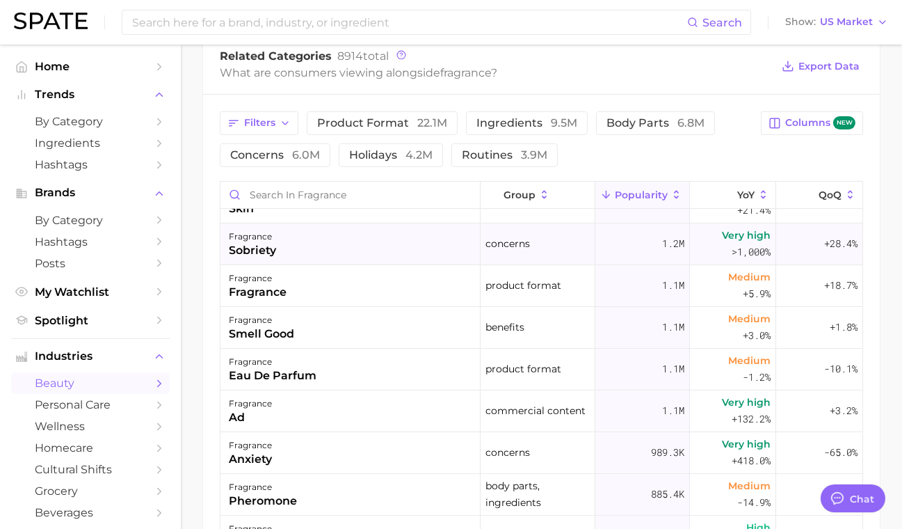
click at [279, 257] on div "fragrance sobriety" at bounding box center [351, 244] width 260 height 42
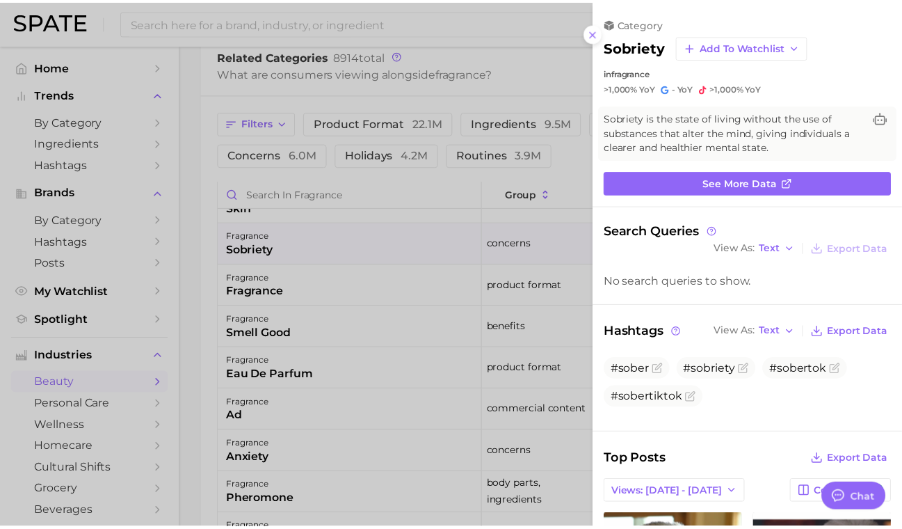
scroll to position [0, 0]
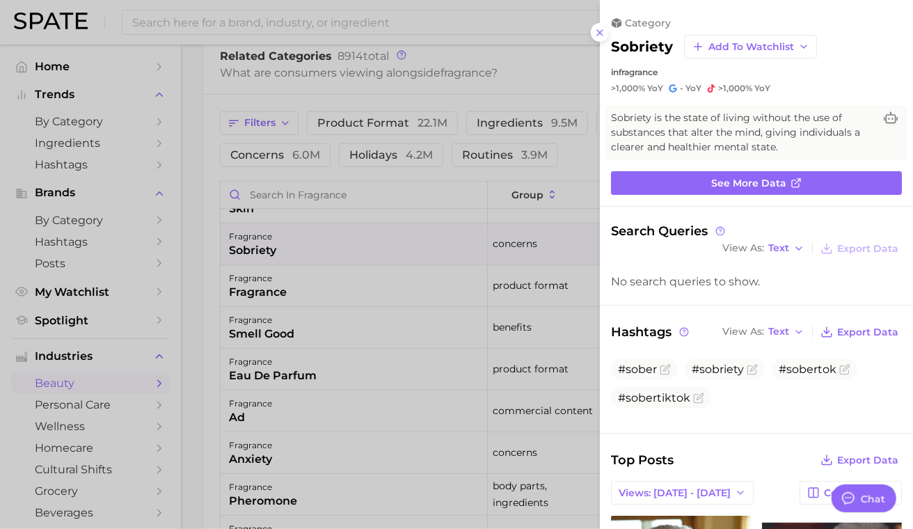
click at [396, 245] on div at bounding box center [456, 264] width 913 height 529
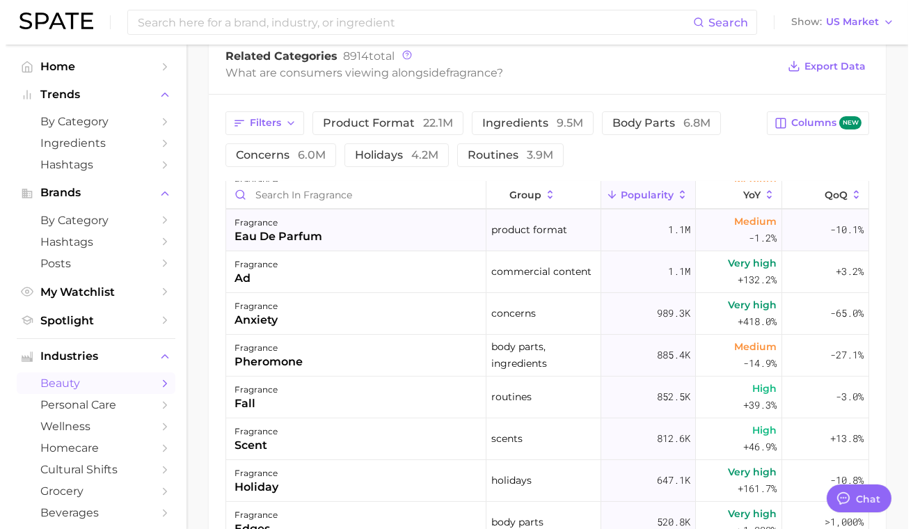
scroll to position [487, 0]
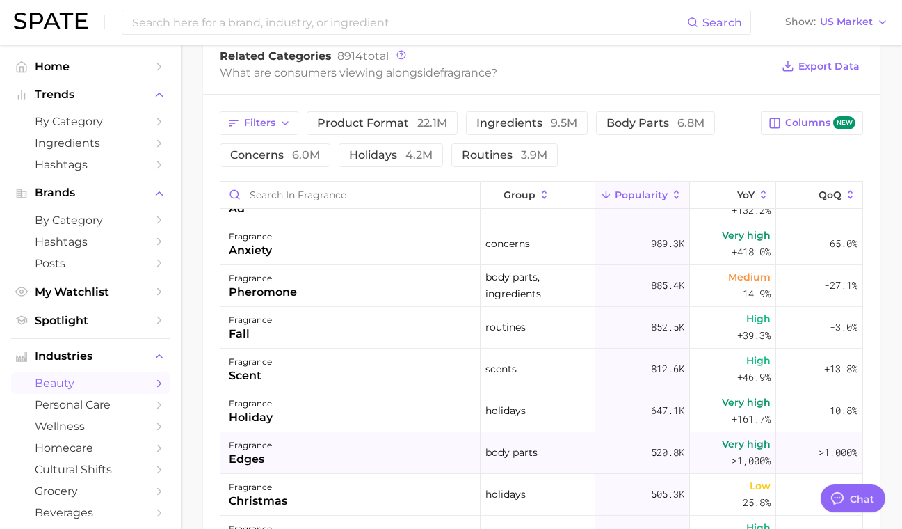
click at [358, 449] on div "fragrance edges" at bounding box center [351, 453] width 260 height 42
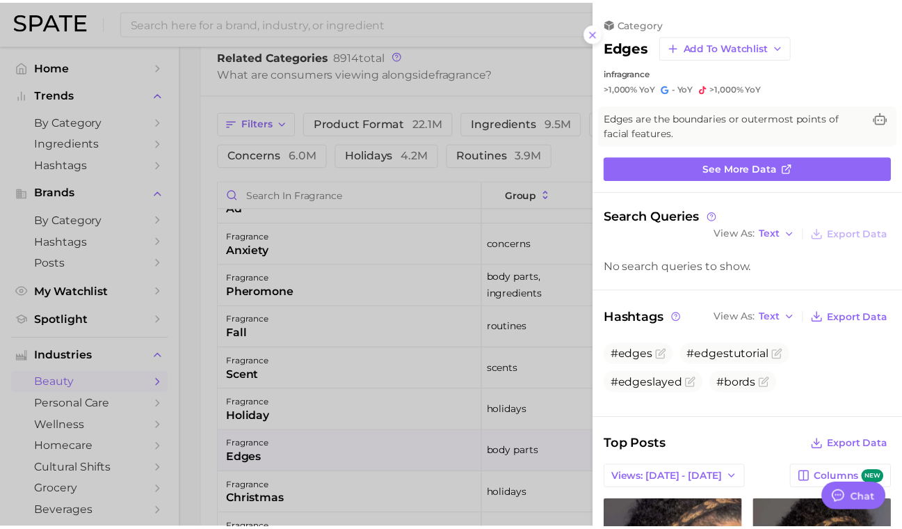
scroll to position [0, 0]
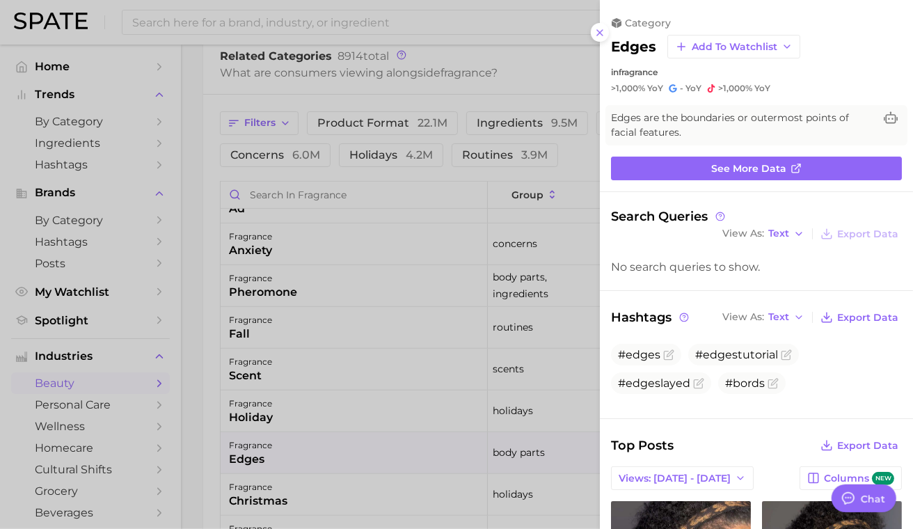
click at [438, 216] on div at bounding box center [456, 264] width 913 height 529
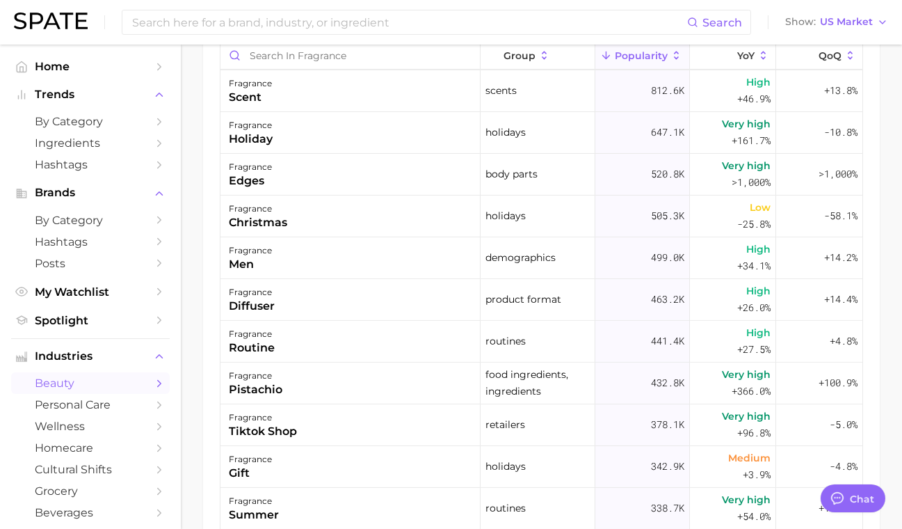
scroll to position [696, 0]
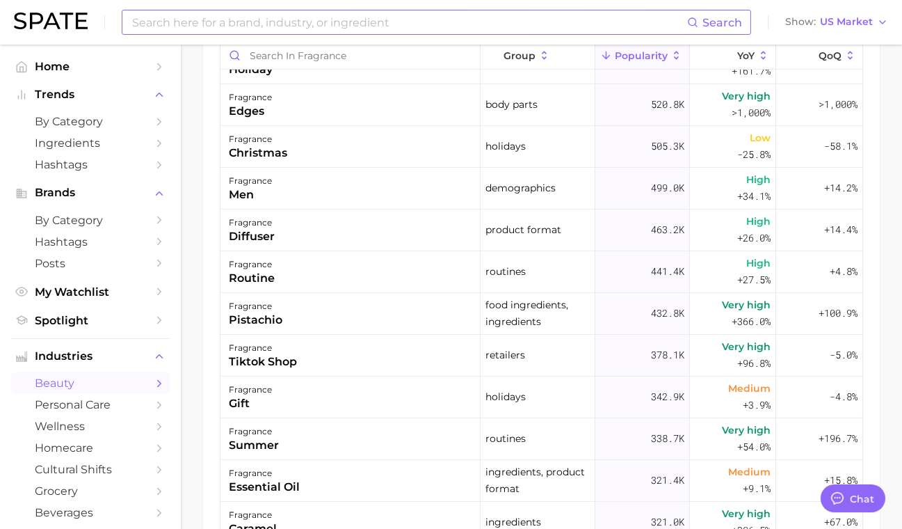
click at [168, 23] on input at bounding box center [409, 22] width 557 height 24
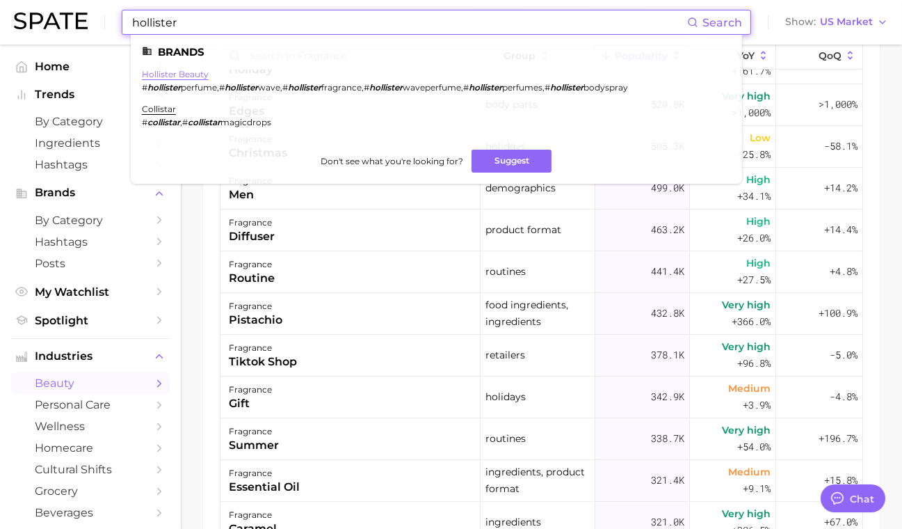
type input "hollister"
click at [174, 79] on link "hollister beauty" at bounding box center [175, 74] width 67 height 10
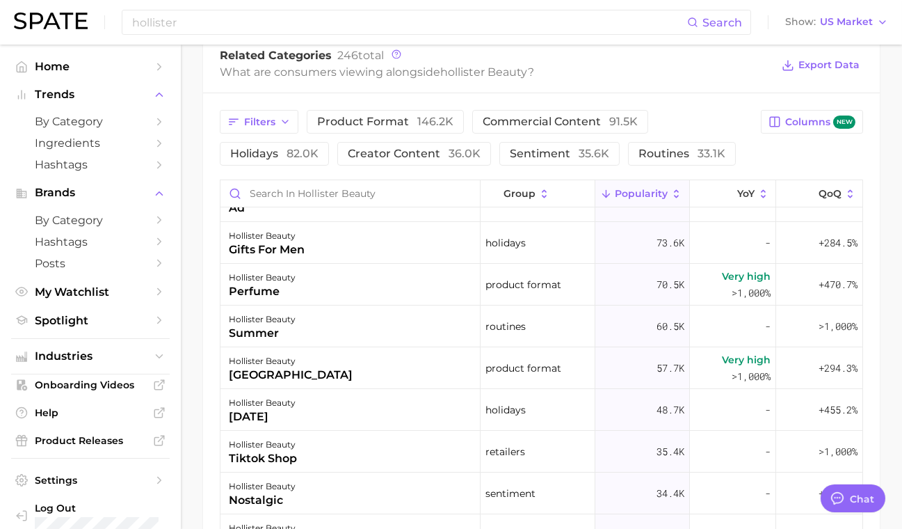
scroll to position [557, 0]
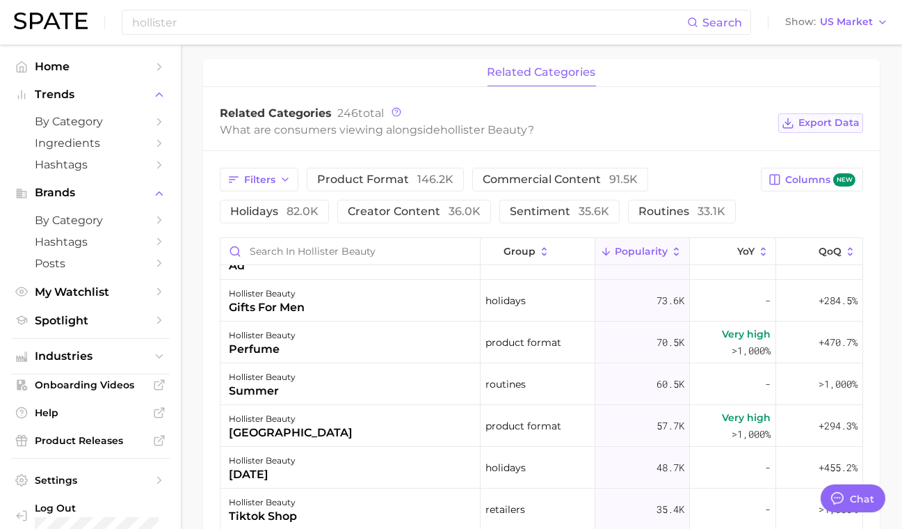
click at [827, 129] on button "Export Data" at bounding box center [821, 122] width 85 height 19
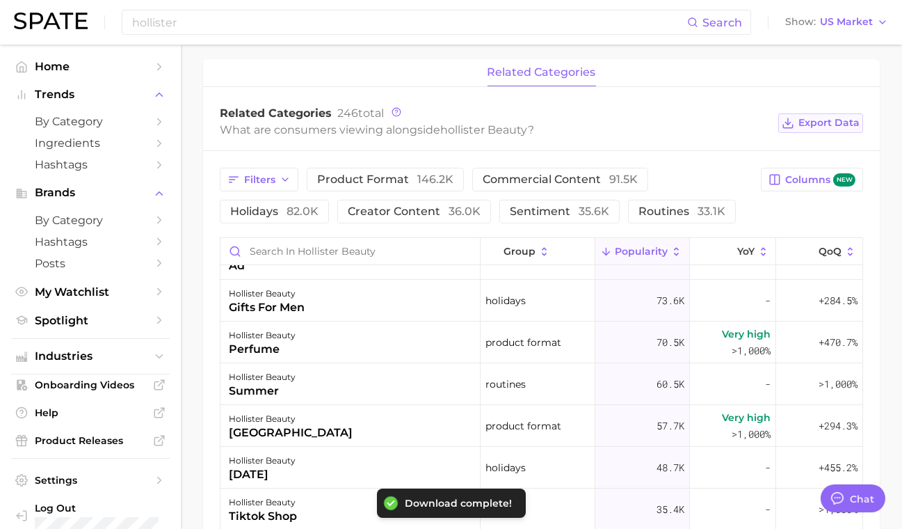
click at [821, 118] on span "Export Data" at bounding box center [829, 123] width 61 height 12
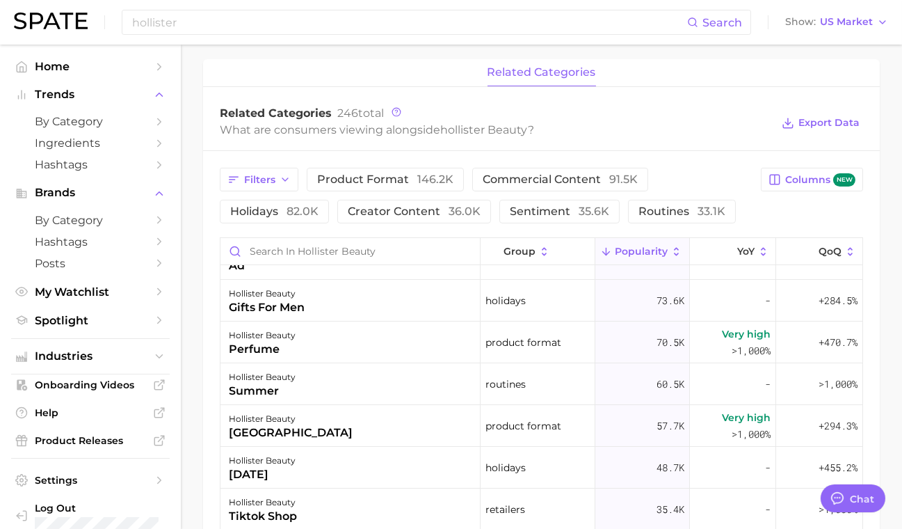
drag, startPoint x: 308, startPoint y: 83, endPoint x: 305, endPoint y: 111, distance: 27.3
click at [308, 83] on div "related categories" at bounding box center [541, 73] width 677 height 28
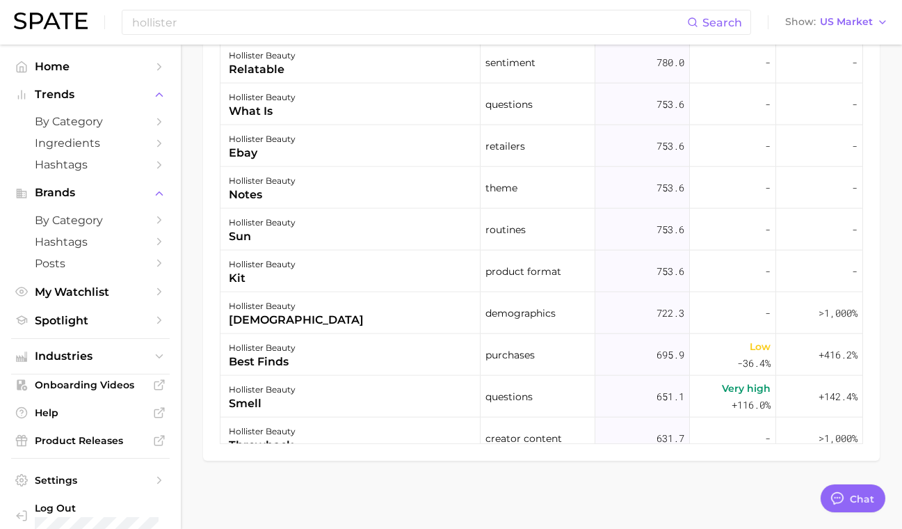
scroll to position [4341, 0]
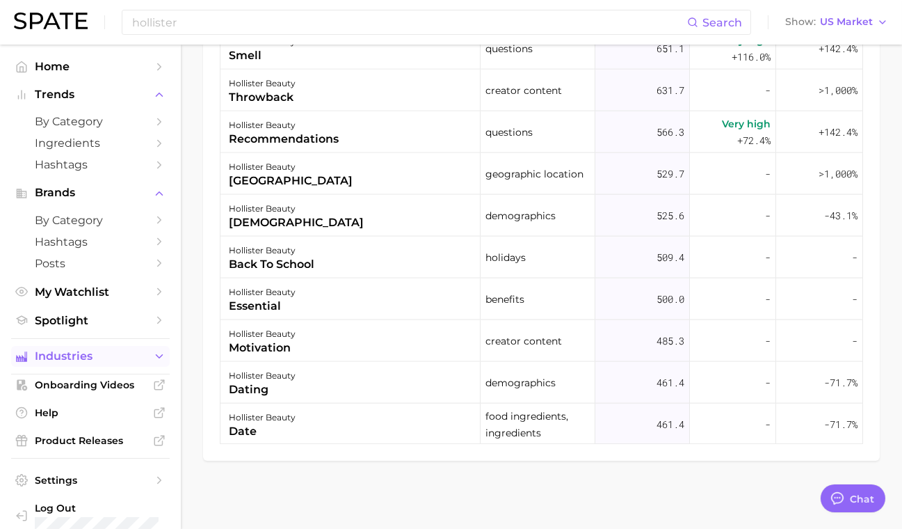
click at [70, 349] on button "Industries" at bounding box center [90, 356] width 159 height 21
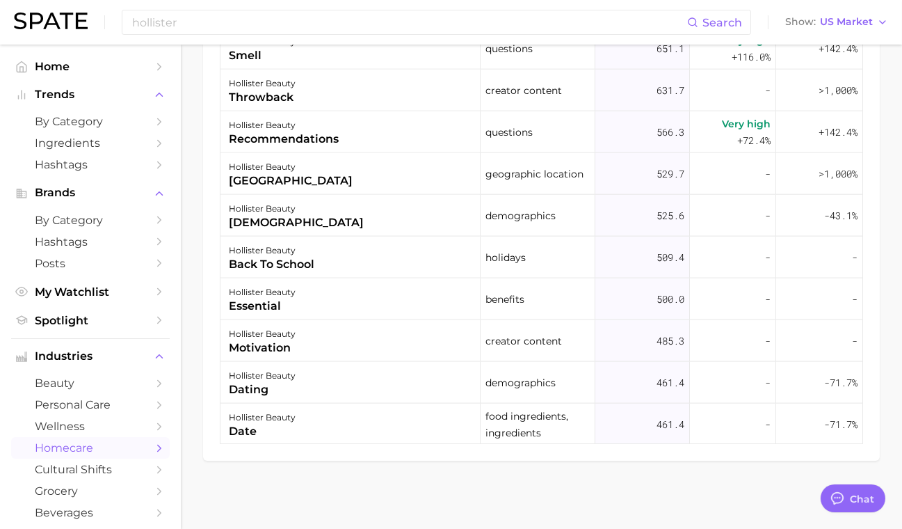
scroll to position [70, 0]
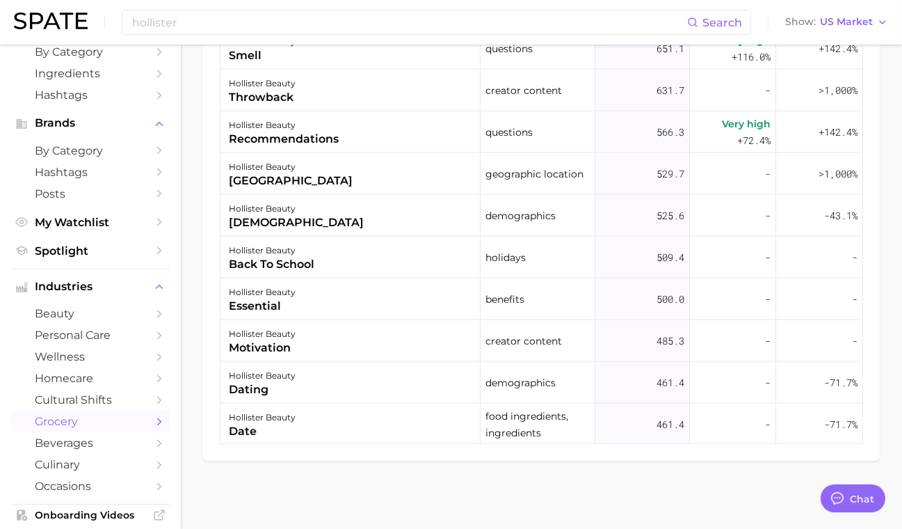
click at [65, 424] on span "grocery" at bounding box center [90, 421] width 111 height 13
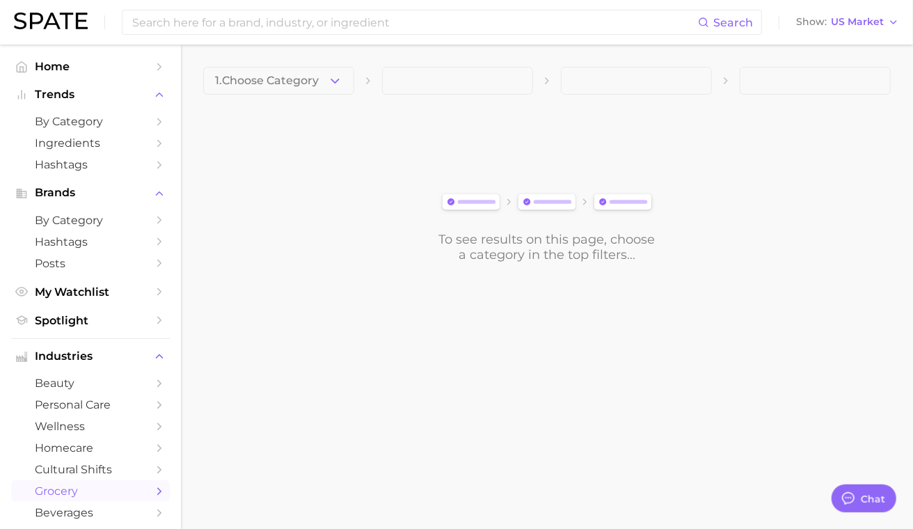
click at [305, 96] on div "1. Choose Category To see results on this page, choose a category in the top fi…" at bounding box center [546, 165] width 687 height 196
click at [308, 83] on span "1. Choose Category" at bounding box center [267, 80] width 104 height 13
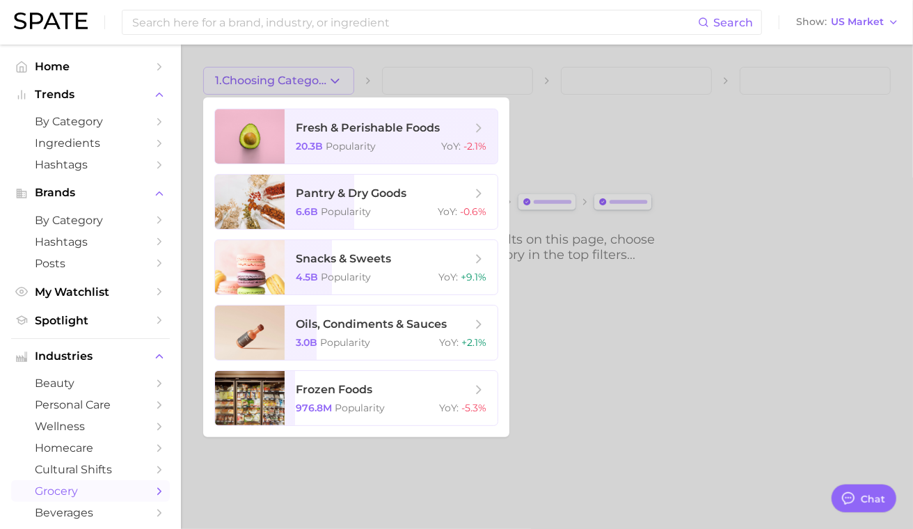
click at [441, 79] on div at bounding box center [456, 264] width 913 height 529
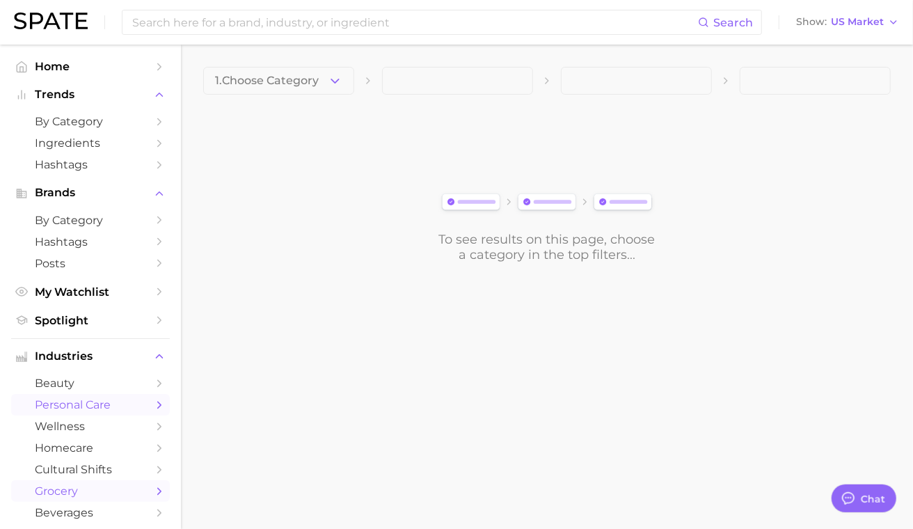
click at [106, 410] on span "personal care" at bounding box center [90, 404] width 111 height 13
click at [97, 425] on span "wellness" at bounding box center [90, 426] width 111 height 13
